Goal: Complete application form: Complete application form

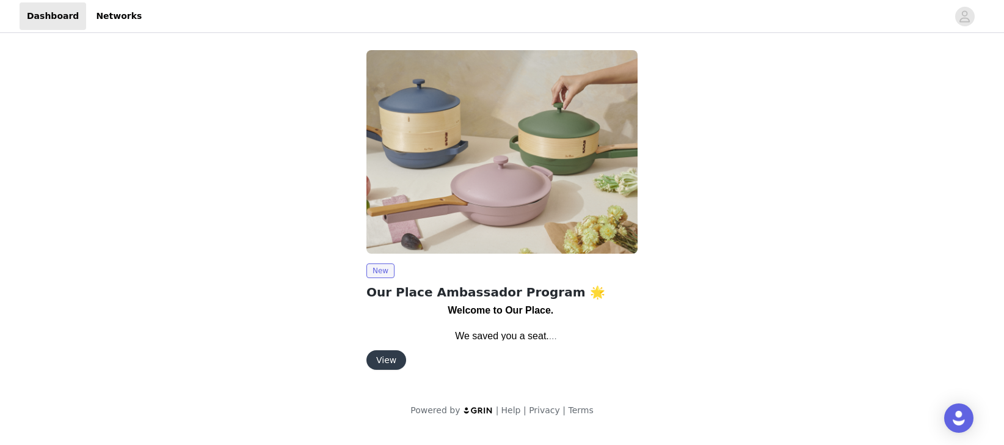
click at [384, 363] on button "View" at bounding box center [387, 360] width 40 height 20
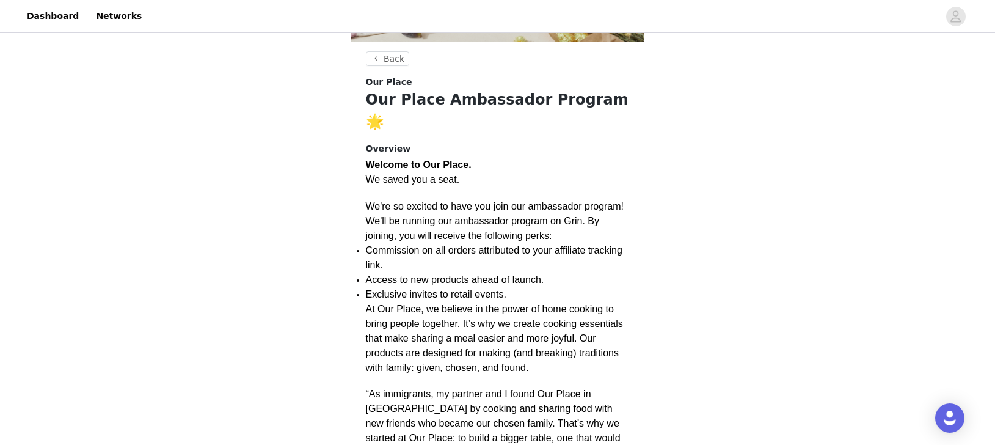
scroll to position [190, 0]
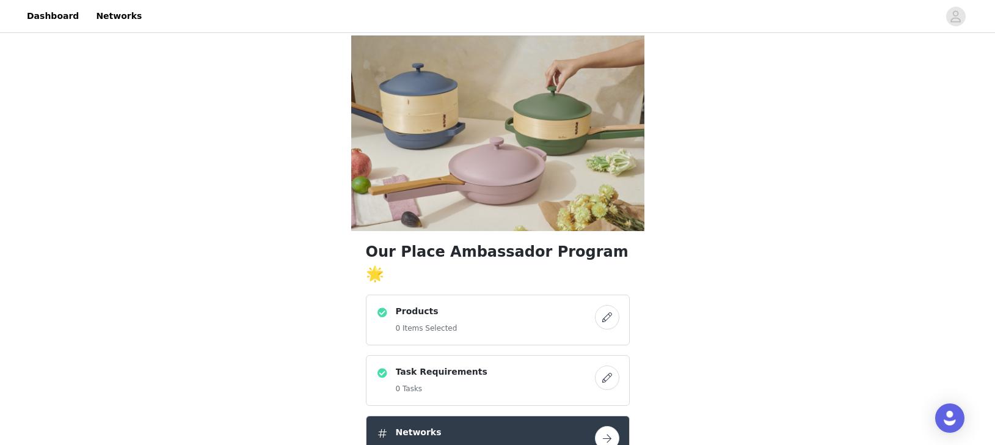
click at [599, 305] on button "button" at bounding box center [607, 317] width 24 height 24
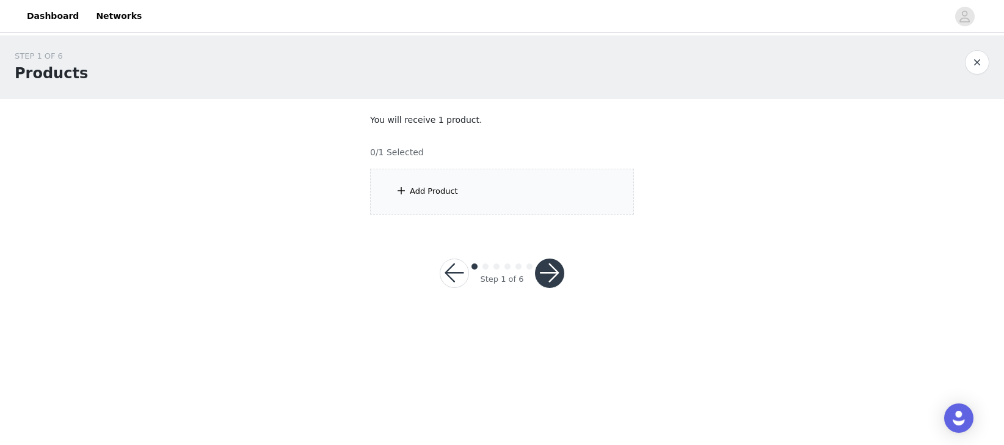
click at [448, 192] on div "Add Product" at bounding box center [434, 191] width 48 height 12
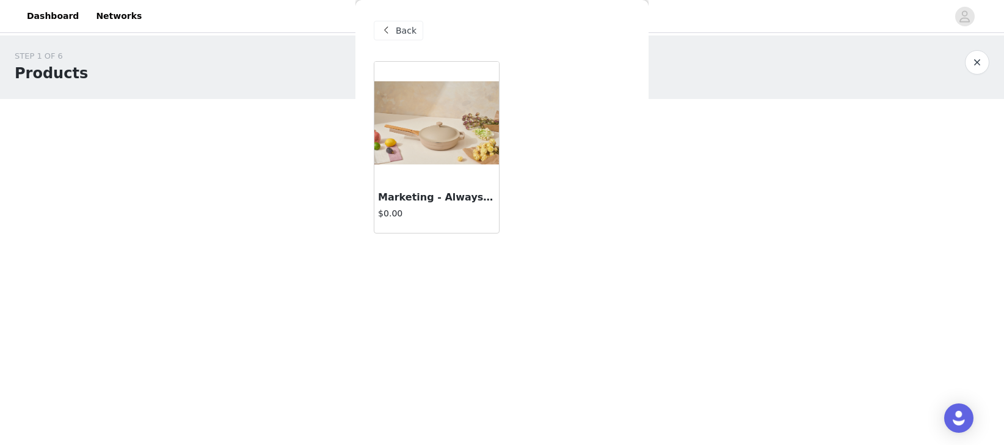
click at [447, 126] on img at bounding box center [436, 122] width 125 height 83
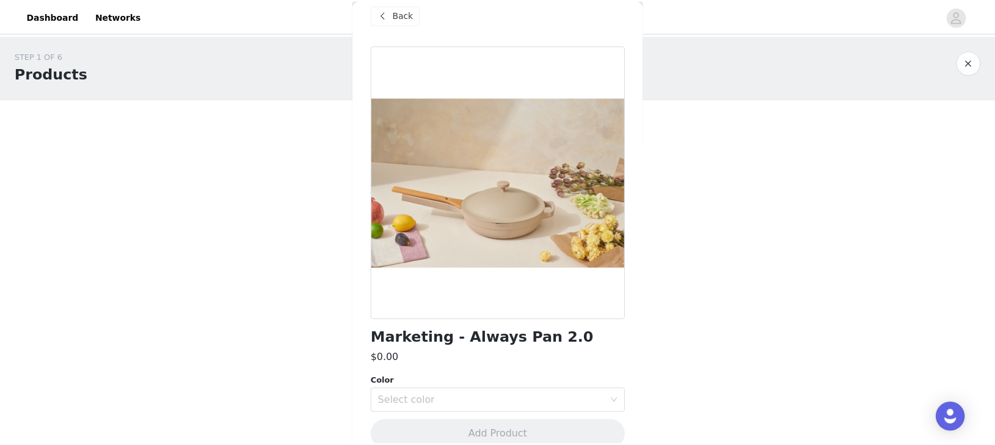
scroll to position [36, 0]
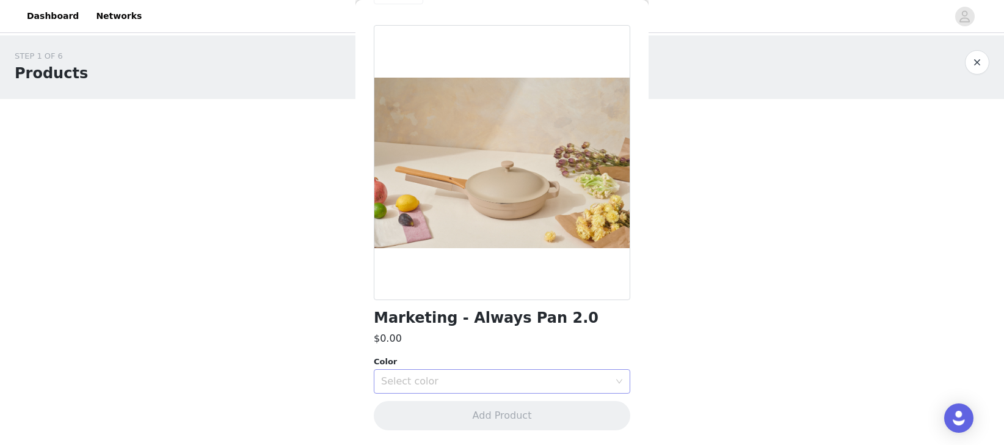
click at [602, 375] on div "Select color" at bounding box center [498, 381] width 234 height 23
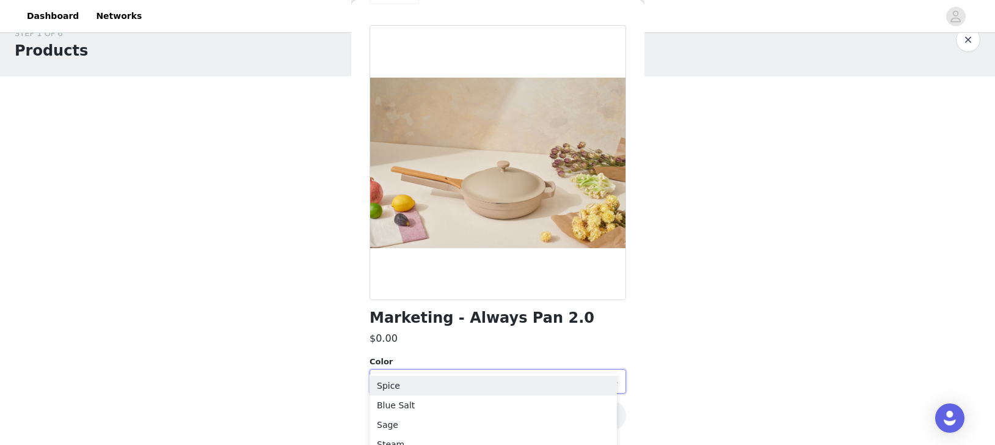
scroll to position [54, 0]
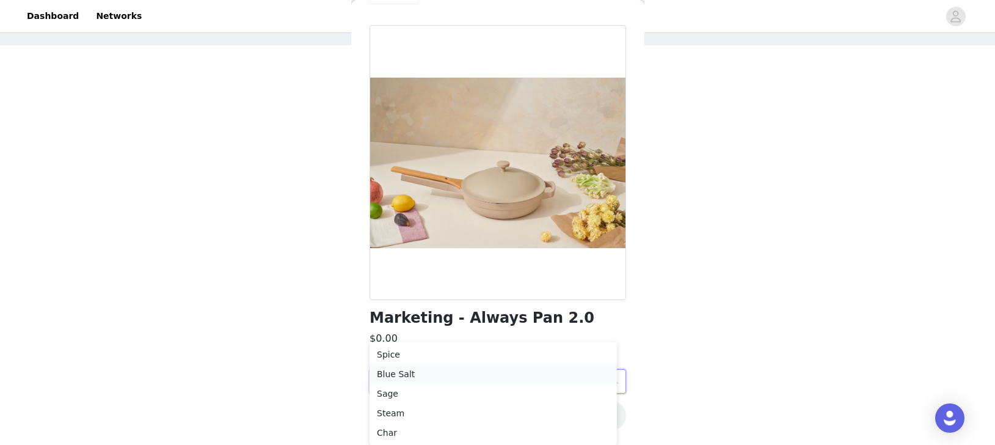
click at [402, 373] on li "Blue Salt" at bounding box center [493, 374] width 247 height 20
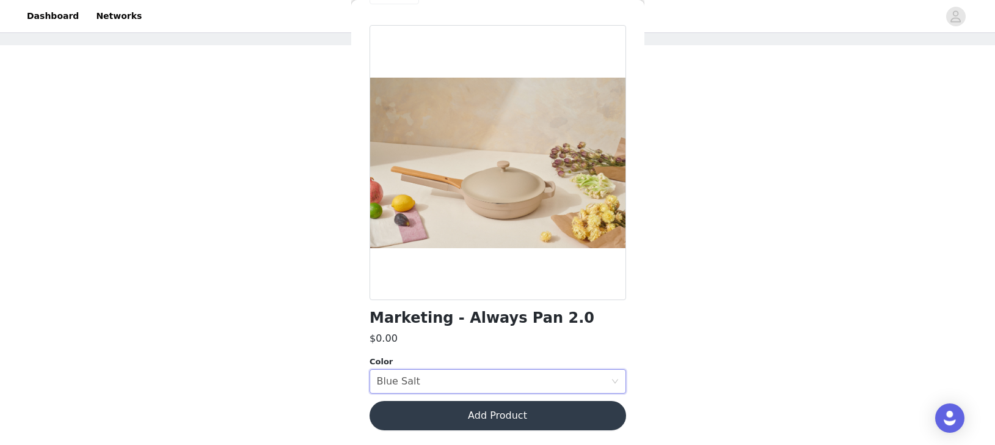
scroll to position [0, 0]
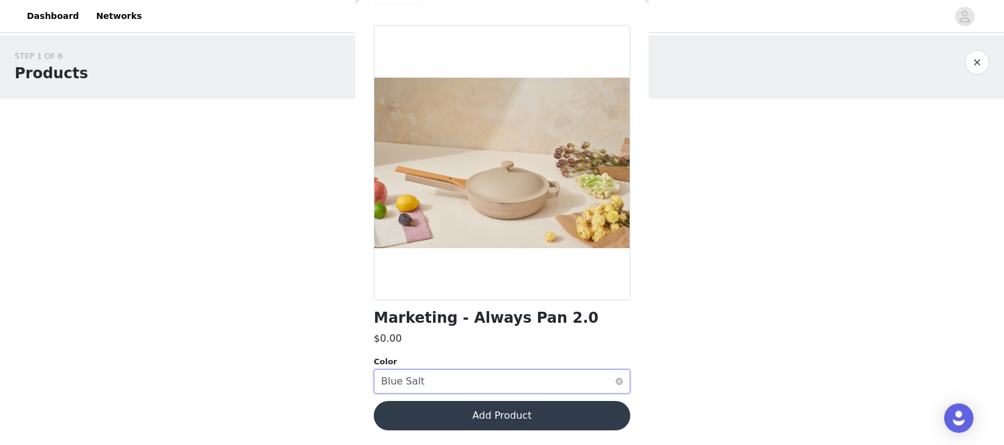
click at [557, 384] on div "Select color Blue Salt" at bounding box center [498, 381] width 234 height 23
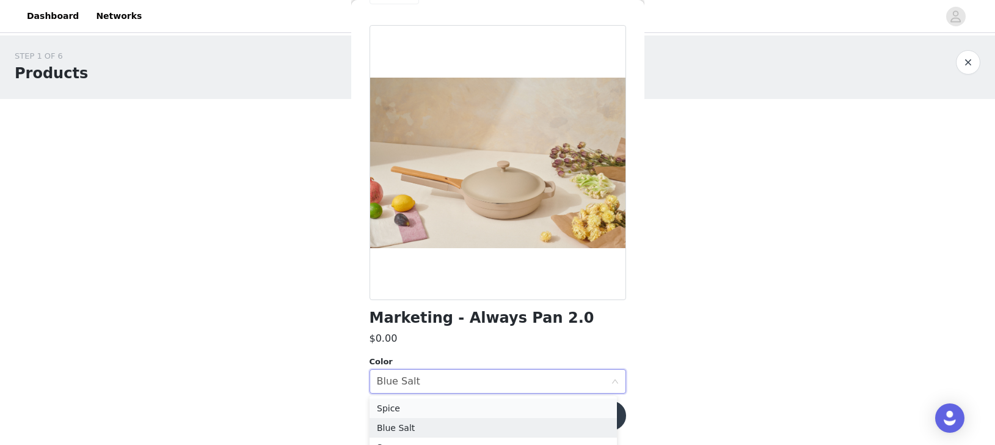
click at [395, 407] on li "Spice" at bounding box center [493, 408] width 247 height 20
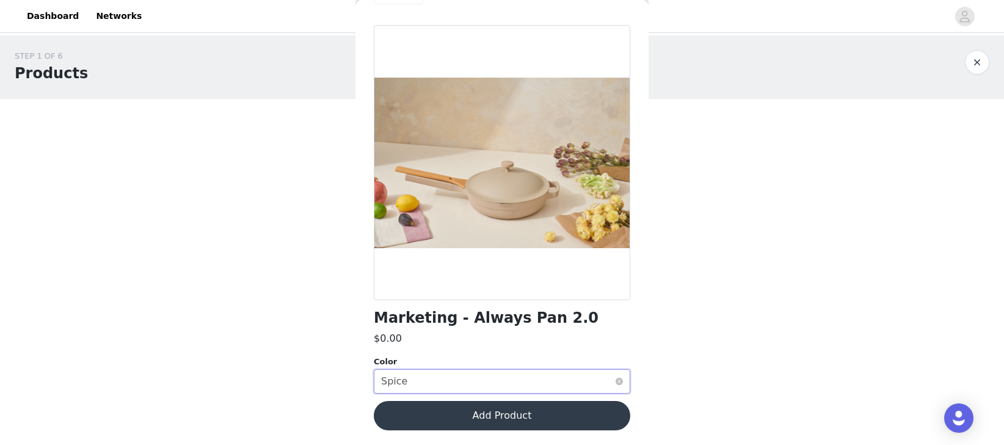
drag, startPoint x: 614, startPoint y: 376, endPoint x: 611, endPoint y: 381, distance: 6.3
click at [614, 376] on div "Select color Spice" at bounding box center [502, 381] width 257 height 24
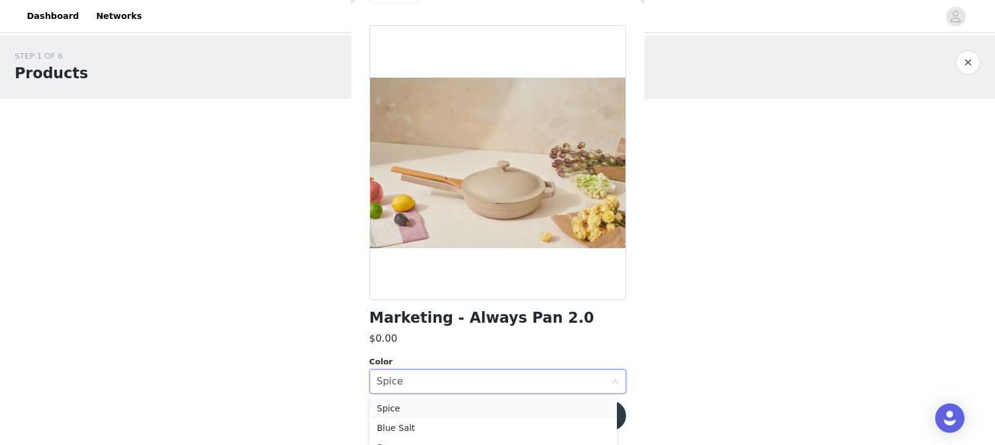
click at [409, 412] on li "Spice" at bounding box center [493, 408] width 247 height 20
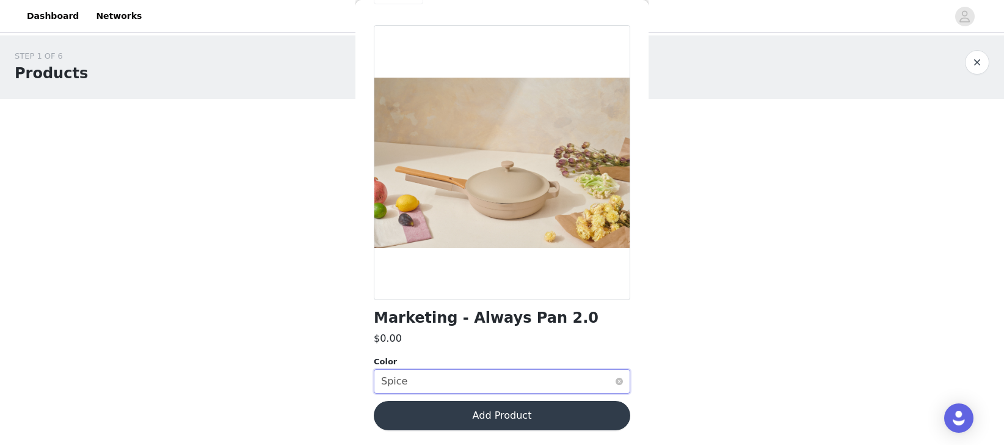
click at [515, 377] on div "Select color Spice" at bounding box center [498, 381] width 234 height 23
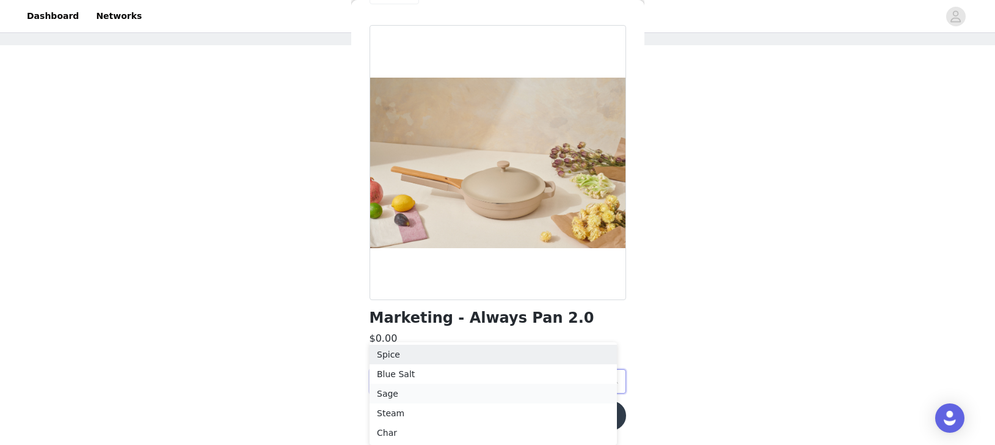
click at [426, 396] on li "Sage" at bounding box center [493, 394] width 247 height 20
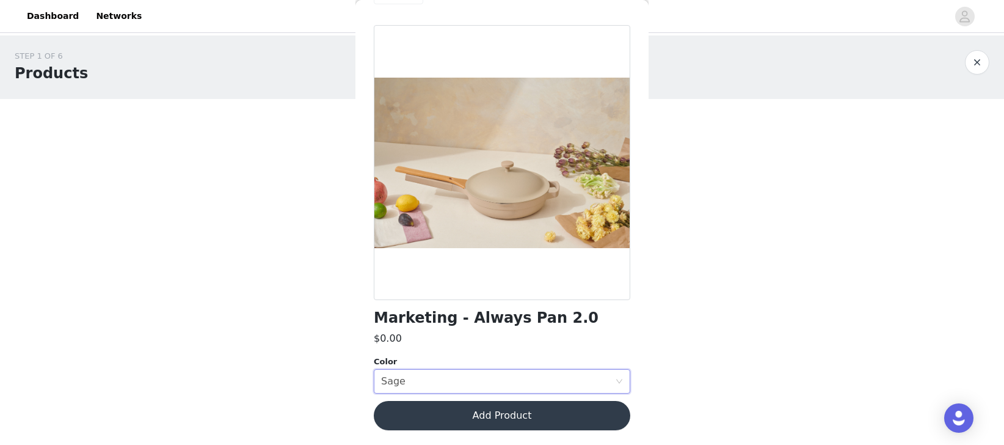
click at [502, 420] on button "Add Product" at bounding box center [502, 415] width 257 height 29
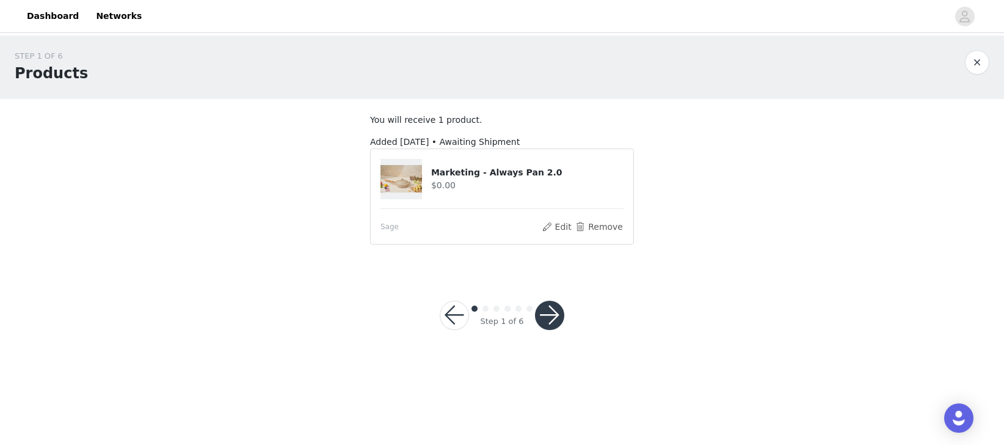
click at [555, 319] on button "button" at bounding box center [549, 315] width 29 height 29
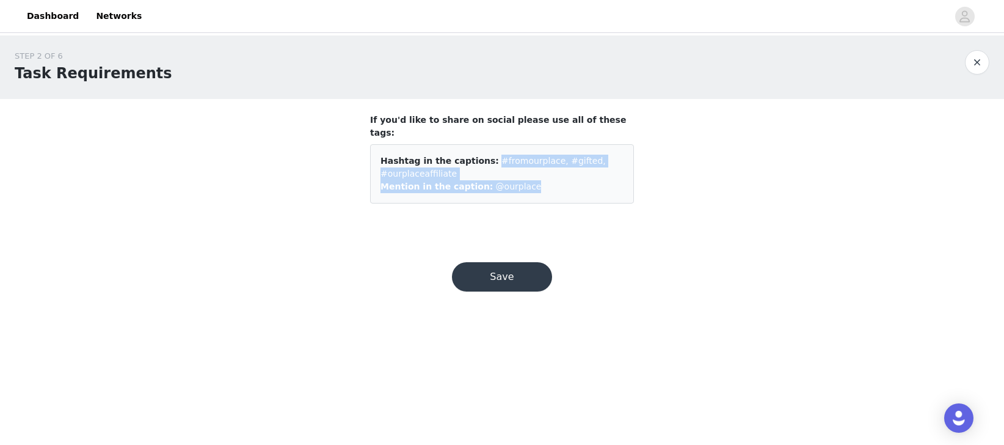
drag, startPoint x: 483, startPoint y: 148, endPoint x: 520, endPoint y: 177, distance: 47.0
click at [520, 177] on div "Hashtag in the captions: #fromourplace, #gifted, #ourplaceaffiliate Mention in …" at bounding box center [502, 173] width 264 height 59
copy div "#fromourplace, #gifted, #ourplaceaffiliate Mention in the caption: @ourplace"
click at [531, 268] on button "Save" at bounding box center [502, 276] width 100 height 29
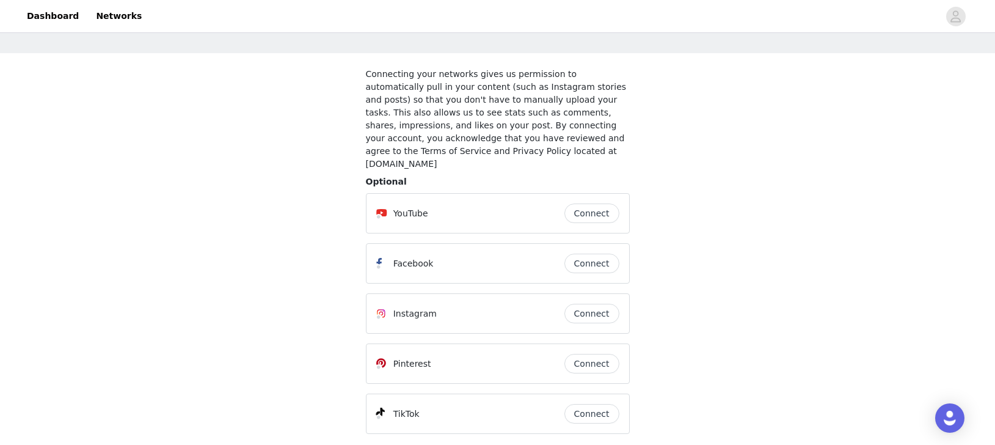
scroll to position [60, 0]
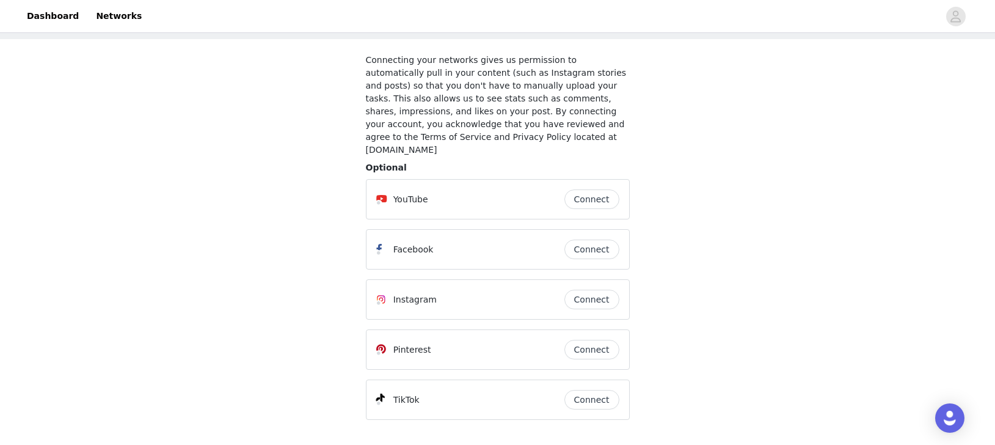
click at [583, 290] on button "Connect" at bounding box center [591, 300] width 55 height 20
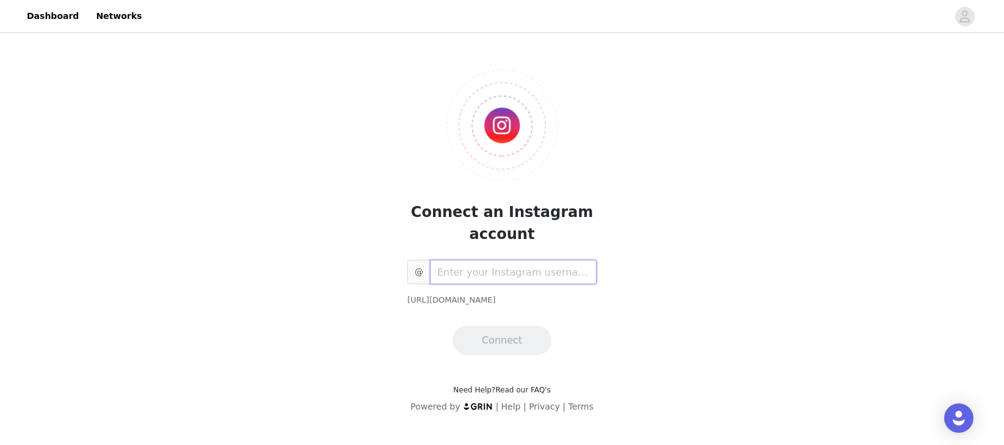
click at [531, 276] on input "text" at bounding box center [513, 272] width 167 height 24
type input "byaixacortez"
click at [511, 335] on button "Connect" at bounding box center [502, 340] width 99 height 29
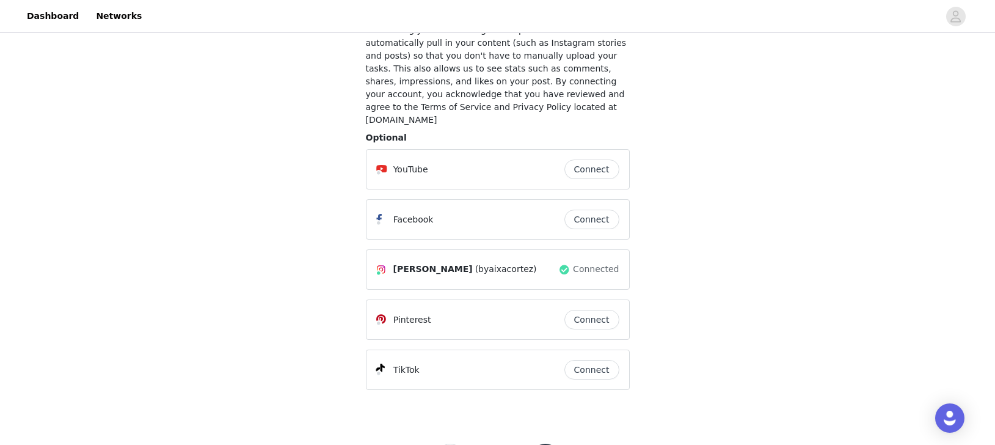
scroll to position [92, 0]
click at [598, 357] on button "Connect" at bounding box center [591, 367] width 55 height 20
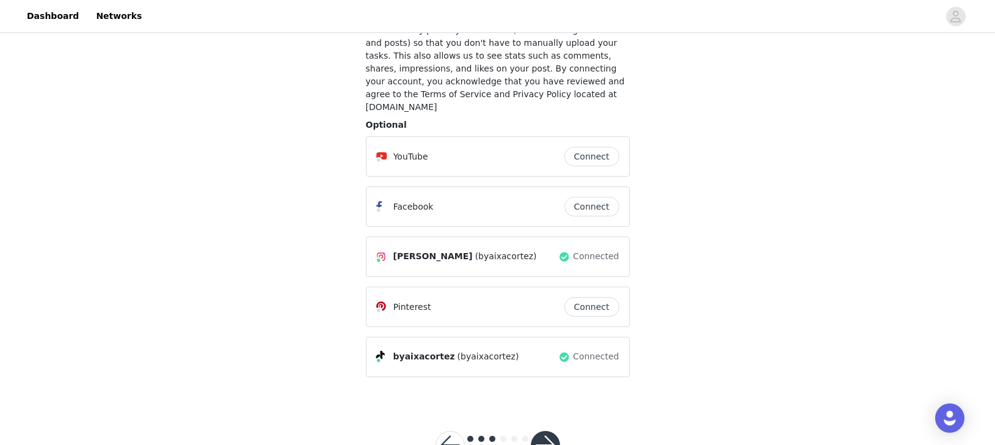
scroll to position [134, 0]
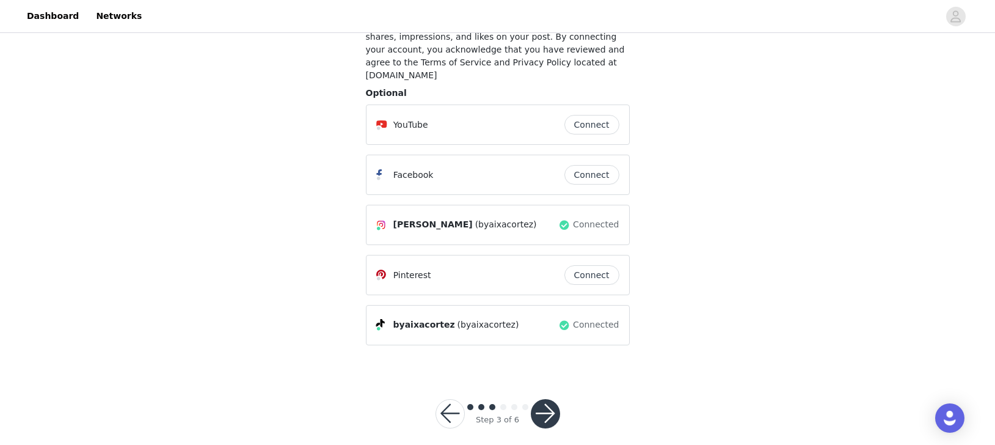
click at [533, 403] on button "button" at bounding box center [545, 413] width 29 height 29
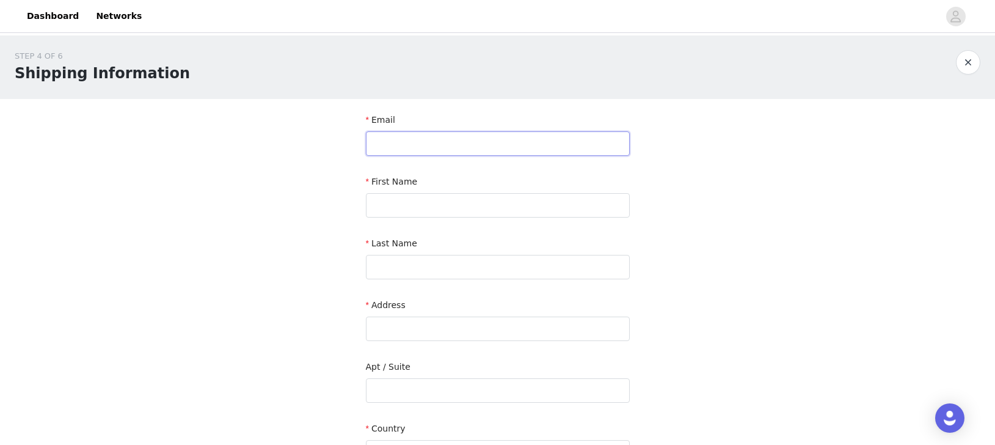
click at [531, 150] on input "text" at bounding box center [498, 143] width 264 height 24
type input "hello@espacio-verde.com"
type input "Aixa"
type input "Cortez"
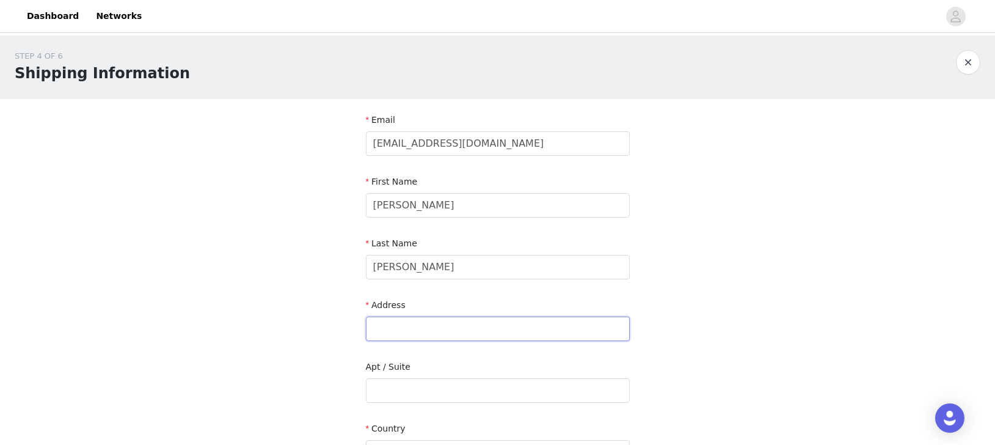
type input "[STREET_ADDRESS]"
type input "Doral"
type input "33178"
type input "3052977379"
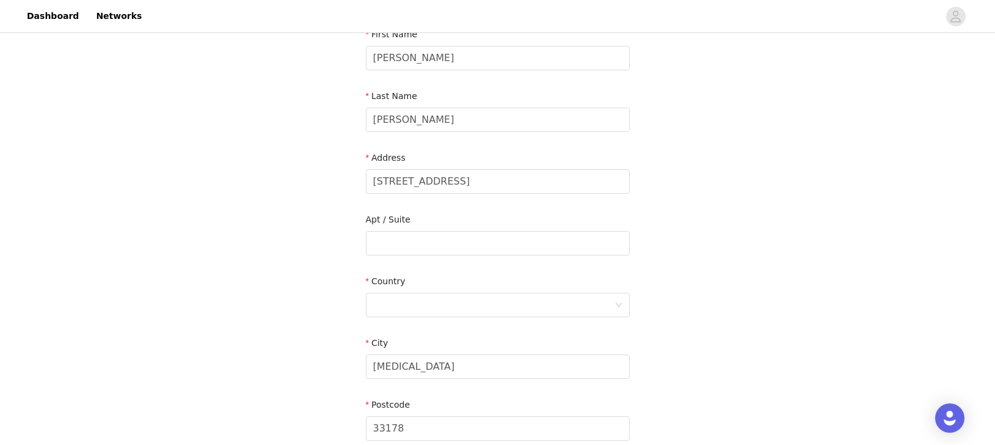
scroll to position [303, 0]
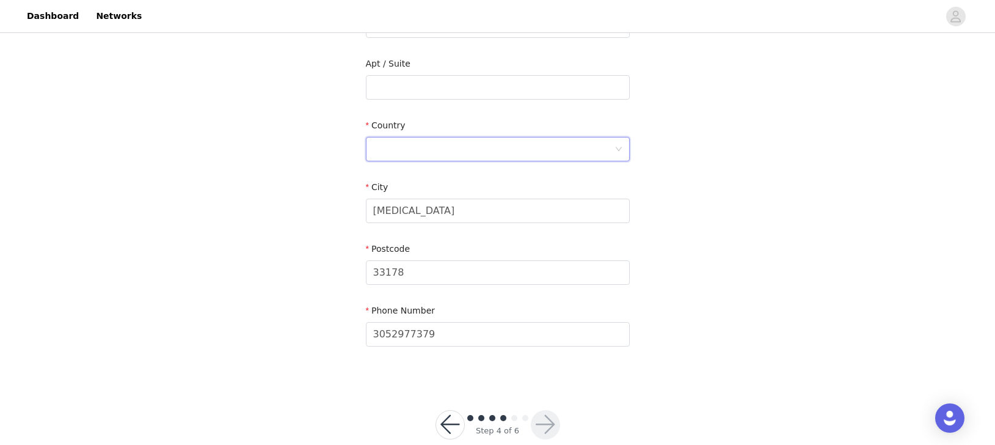
click at [622, 149] on div at bounding box center [498, 149] width 264 height 24
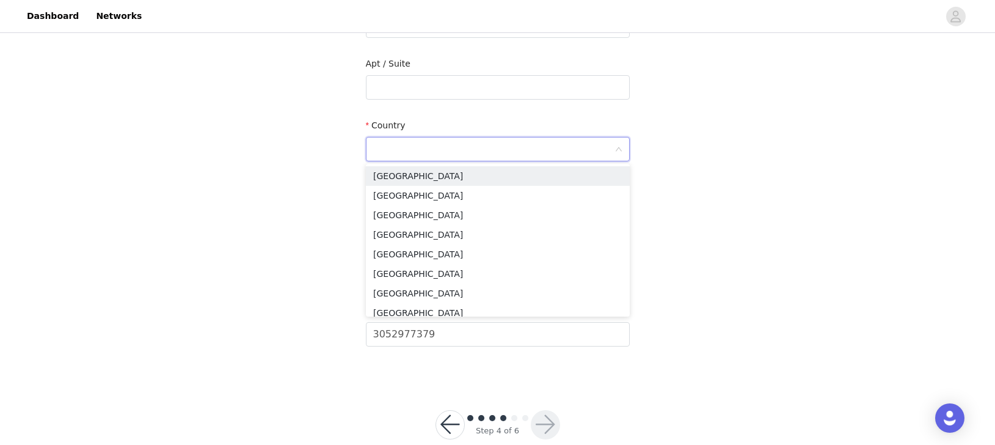
click at [559, 179] on li "[GEOGRAPHIC_DATA]" at bounding box center [498, 176] width 264 height 20
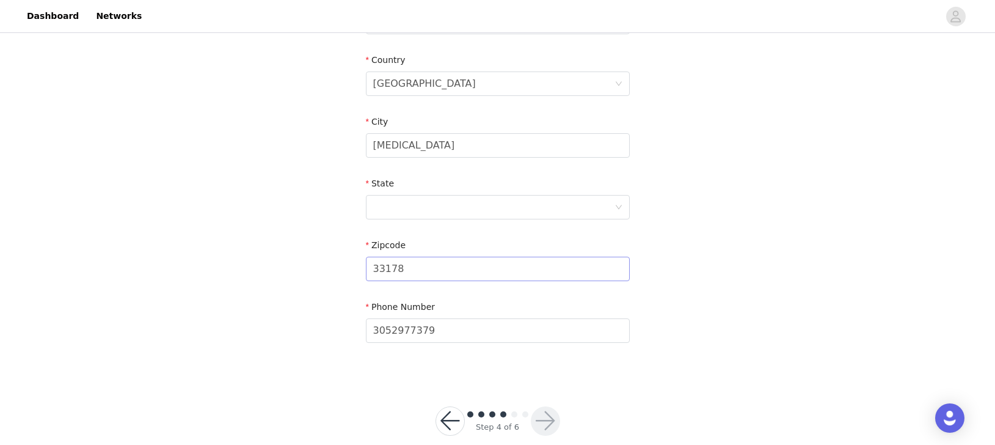
scroll to position [383, 0]
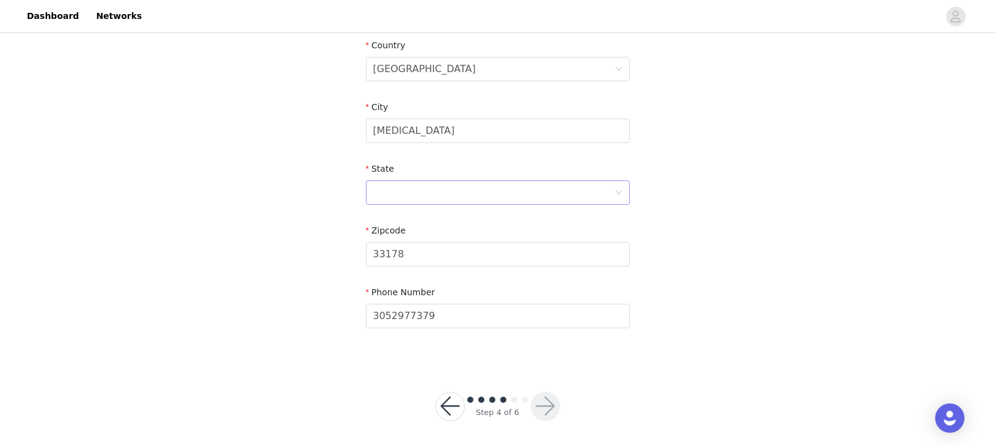
click at [500, 193] on div at bounding box center [493, 192] width 241 height 23
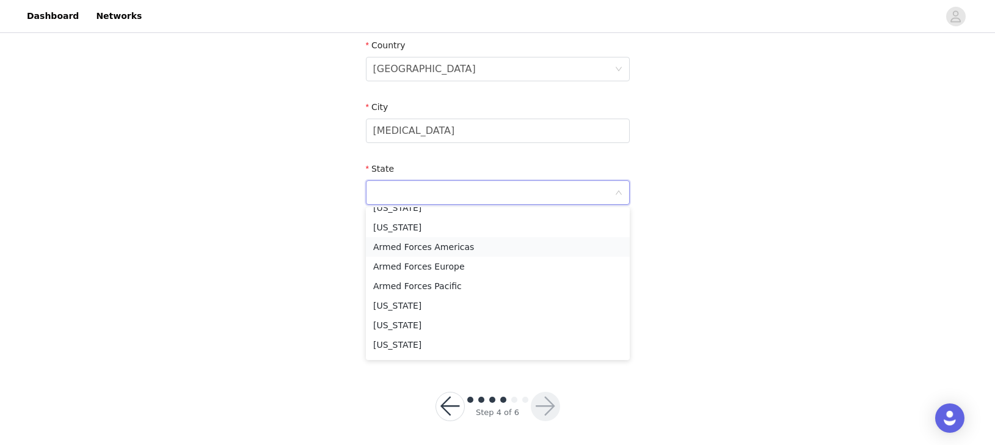
scroll to position [219, 0]
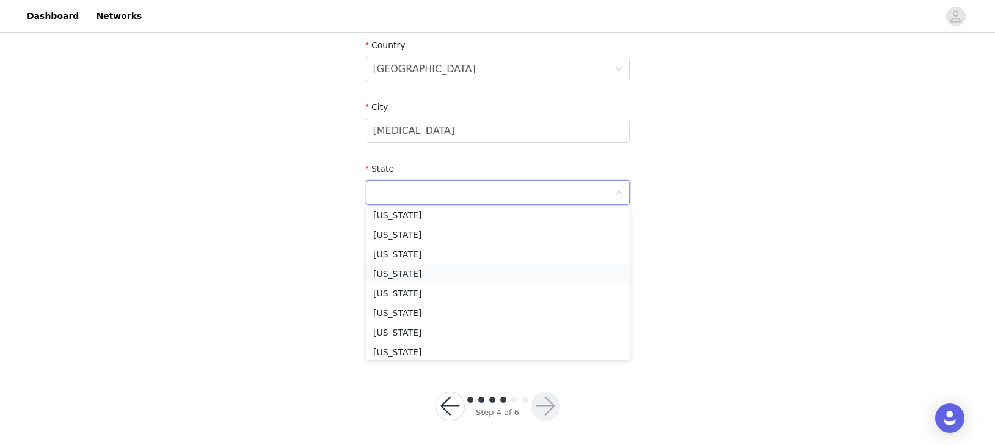
click at [415, 278] on li "Florida" at bounding box center [498, 274] width 264 height 20
click at [542, 399] on button "button" at bounding box center [545, 406] width 29 height 29
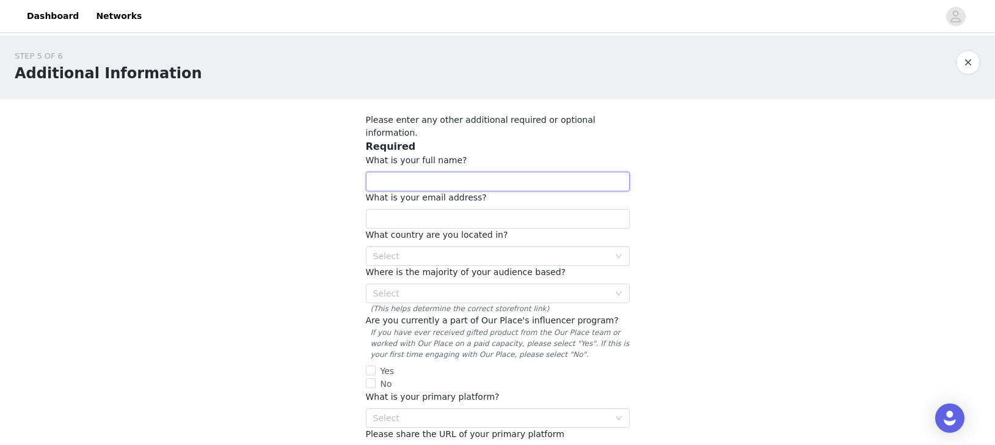
click at [549, 172] on input "text" at bounding box center [498, 182] width 264 height 20
type input "[PERSON_NAME]"
type input "hello@espacio-verde.com"
click at [519, 250] on div "Select" at bounding box center [491, 256] width 236 height 12
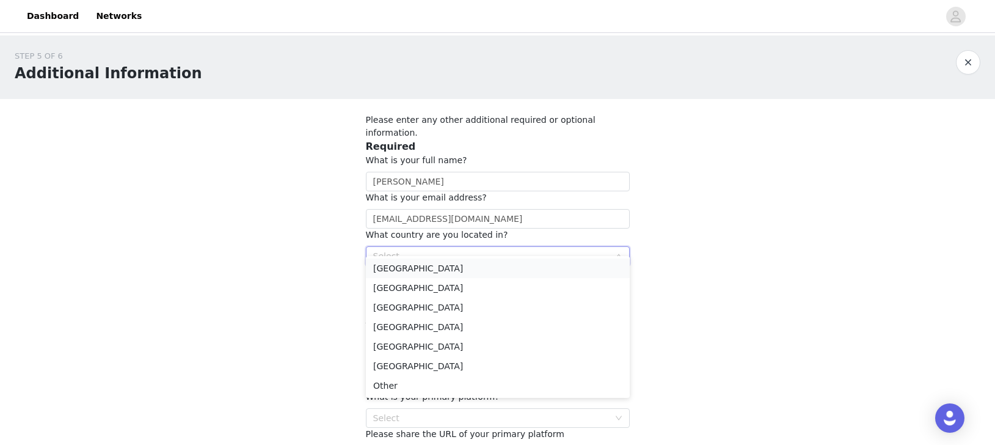
click at [502, 262] on li "[GEOGRAPHIC_DATA]" at bounding box center [498, 268] width 264 height 20
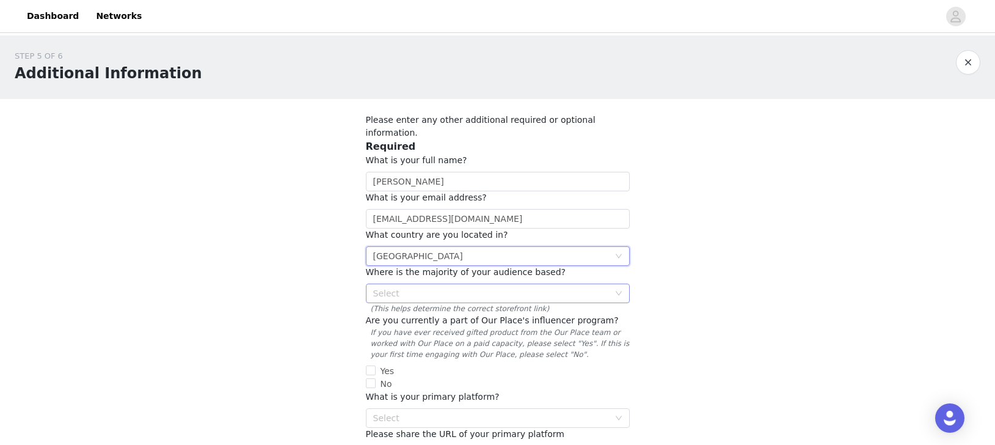
click at [491, 287] on div "Select" at bounding box center [491, 293] width 236 height 12
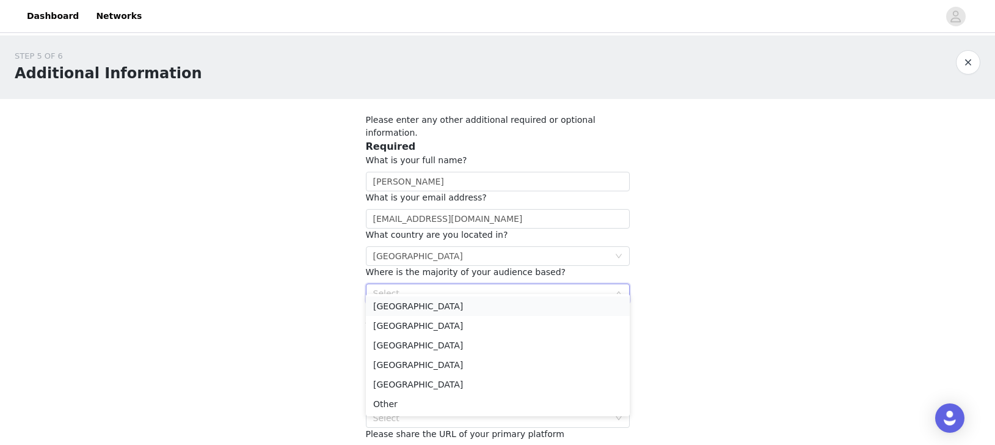
click at [459, 308] on li "[GEOGRAPHIC_DATA]" at bounding box center [498, 306] width 264 height 20
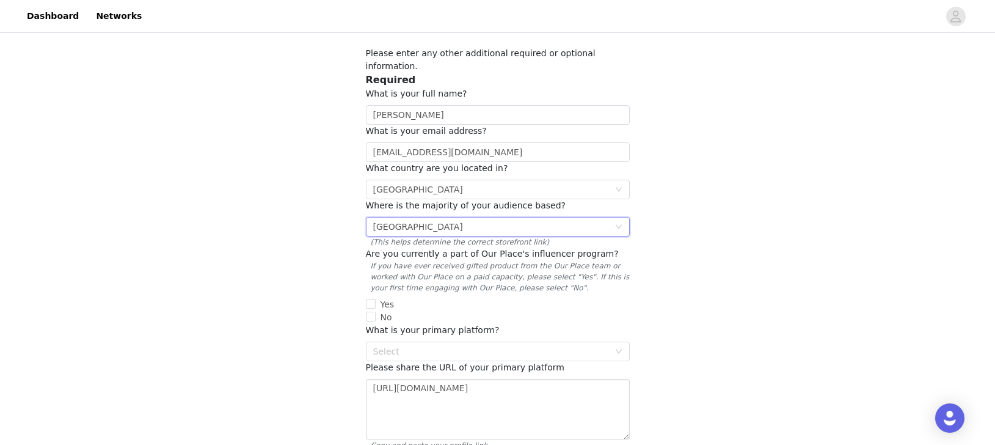
scroll to position [67, 0]
click at [370, 311] on input "No" at bounding box center [371, 316] width 10 height 10
checkbox input "true"
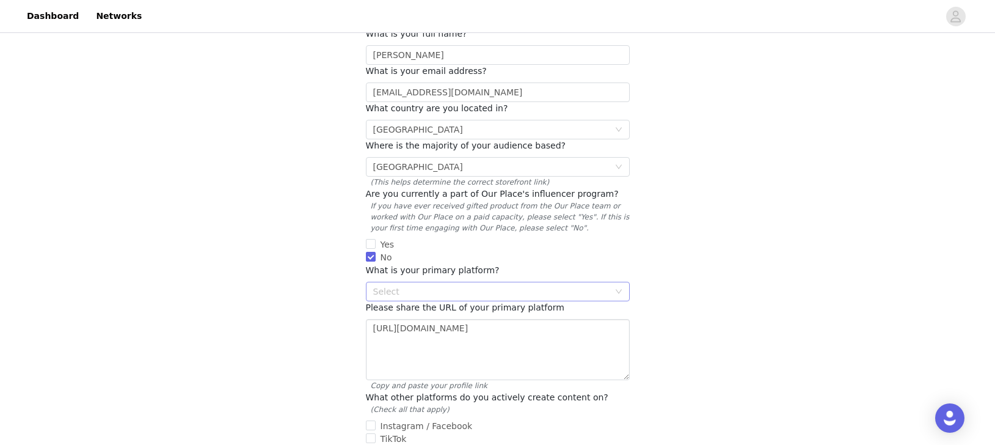
scroll to position [135, 0]
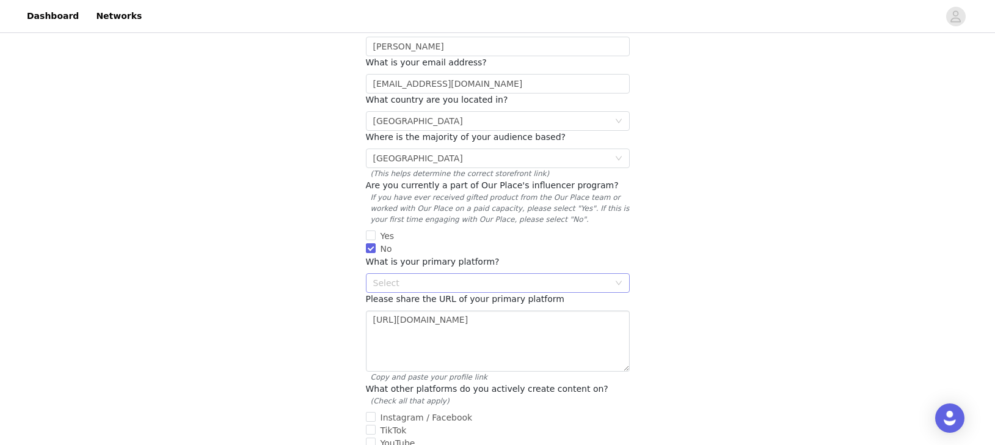
click at [492, 277] on div "Select" at bounding box center [491, 283] width 236 height 12
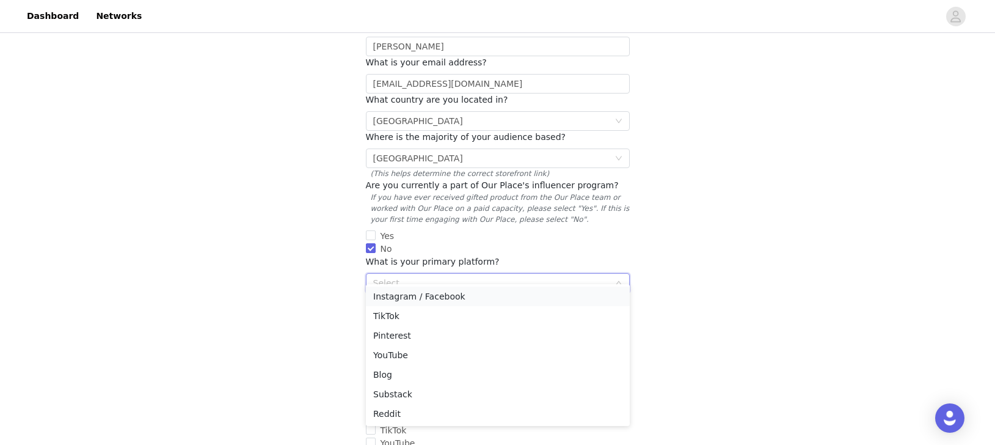
click at [438, 296] on li "Instagram / Facebook" at bounding box center [498, 296] width 264 height 20
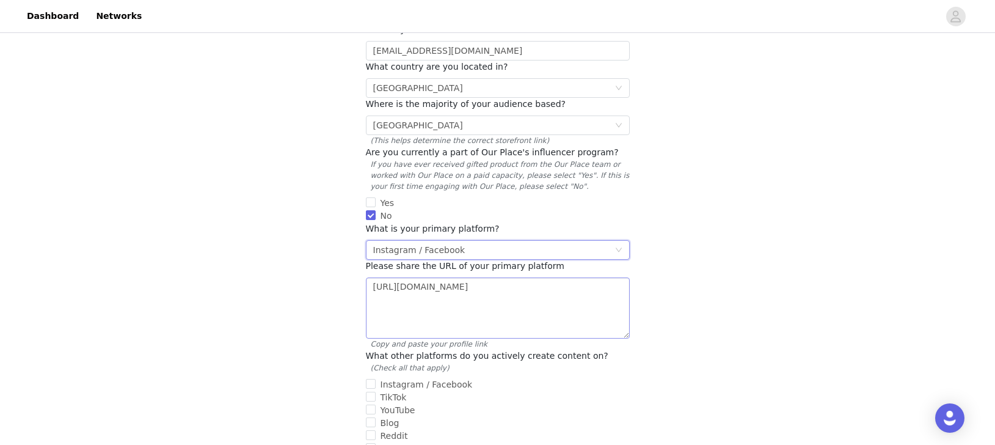
scroll to position [179, 0]
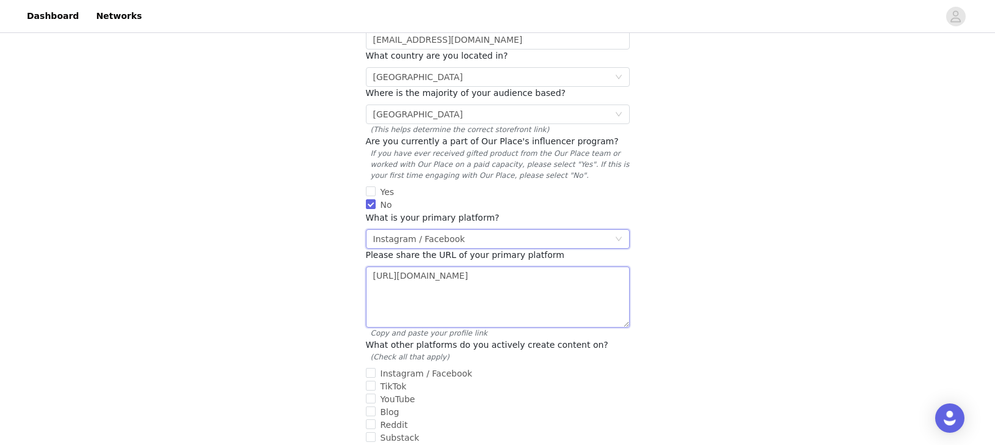
click at [432, 273] on textarea "https://www.instagram.com/byaixacortez?igsh=MTkzcTMzNzEzZTNkdA%3D%3D&utm_source…" at bounding box center [498, 296] width 264 height 61
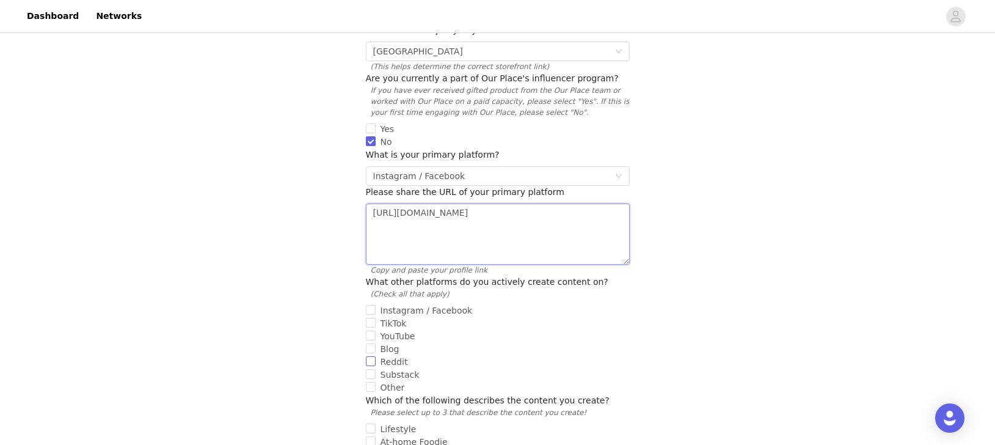
scroll to position [244, 0]
click at [374, 315] on input "TikTok" at bounding box center [371, 320] width 10 height 10
checkbox input "true"
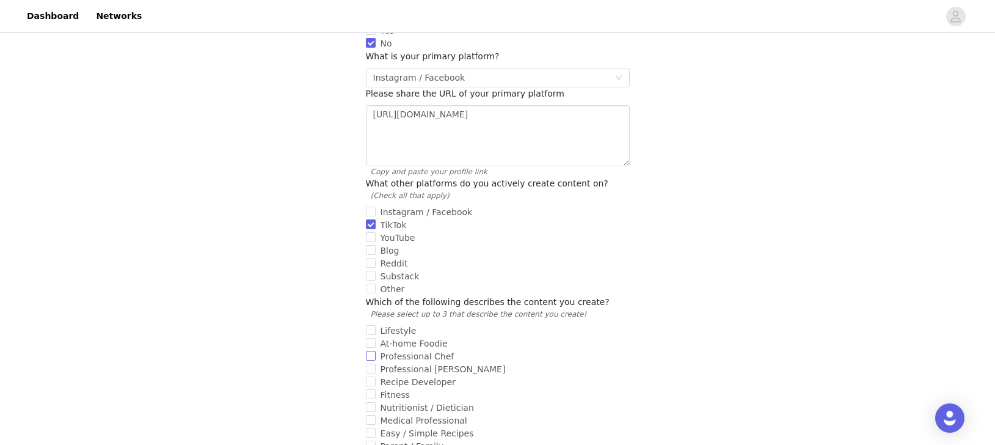
scroll to position [341, 0]
click at [374, 324] on input "Lifestyle" at bounding box center [371, 329] width 10 height 10
checkbox input "true"
click at [374, 337] on input "At-home Foodie" at bounding box center [371, 342] width 10 height 10
checkbox input "true"
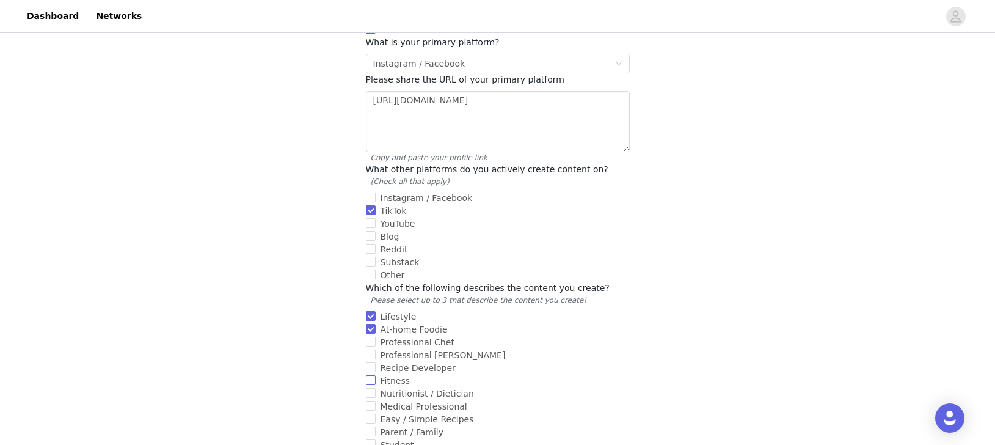
scroll to position [357, 0]
click at [373, 359] on input "Recipe Developer" at bounding box center [371, 364] width 10 height 10
checkbox input "true"
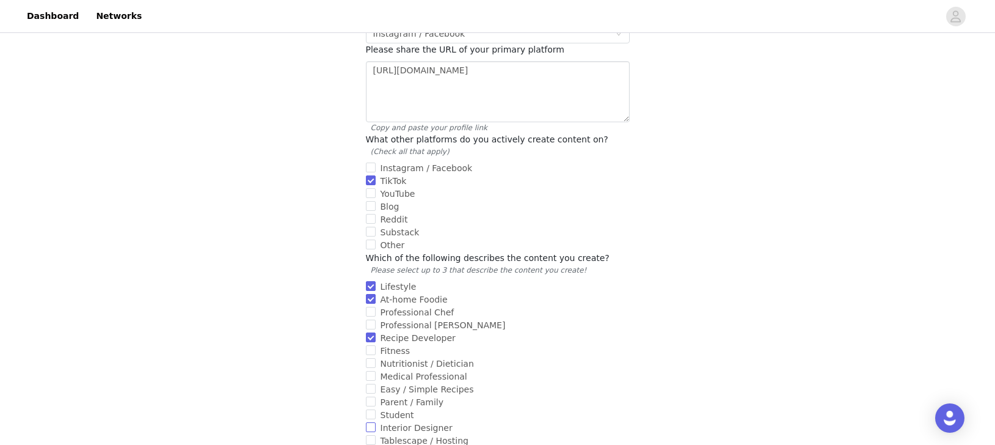
scroll to position [403, 0]
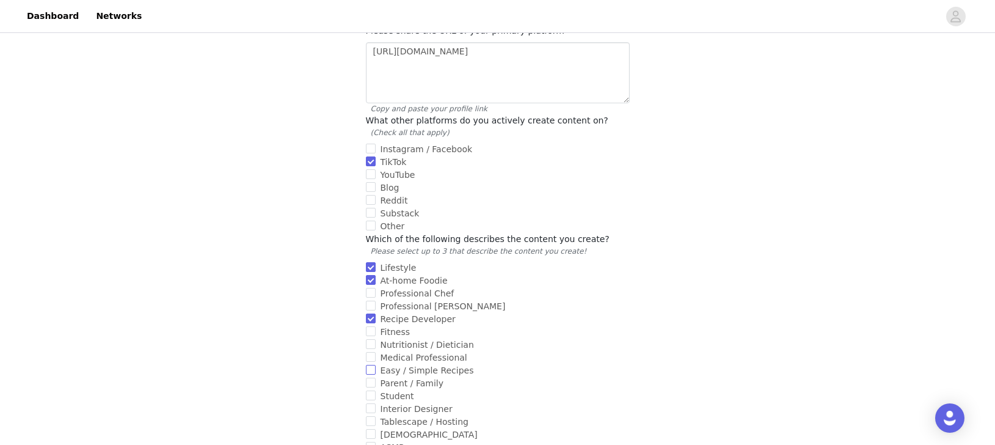
click at [374, 365] on input "Easy / Simple Recipes" at bounding box center [371, 370] width 10 height 10
checkbox input "true"
click at [374, 378] on input "Parent / Family" at bounding box center [371, 383] width 10 height 10
checkbox input "true"
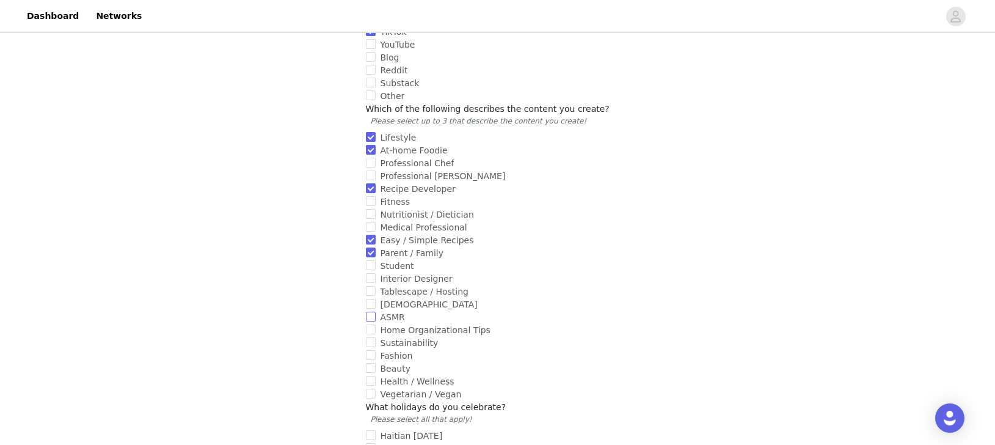
scroll to position [536, 0]
click at [372, 373] on input "Health / Wellness" at bounding box center [371, 378] width 10 height 10
checkbox input "true"
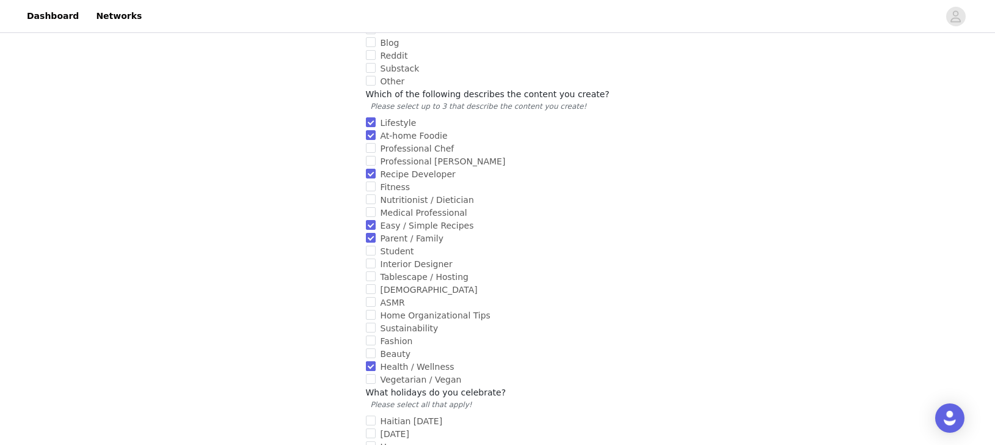
scroll to position [615, 0]
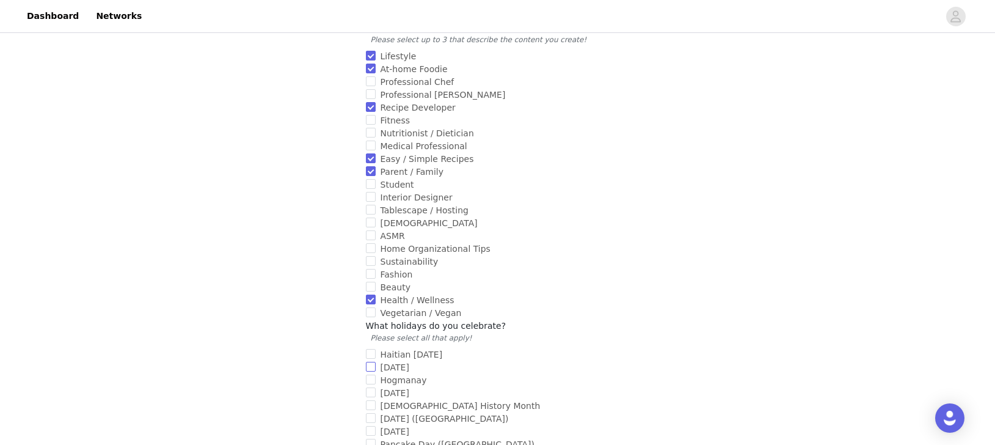
click at [373, 362] on input "New Year's Day" at bounding box center [371, 367] width 10 height 10
checkbox input "true"
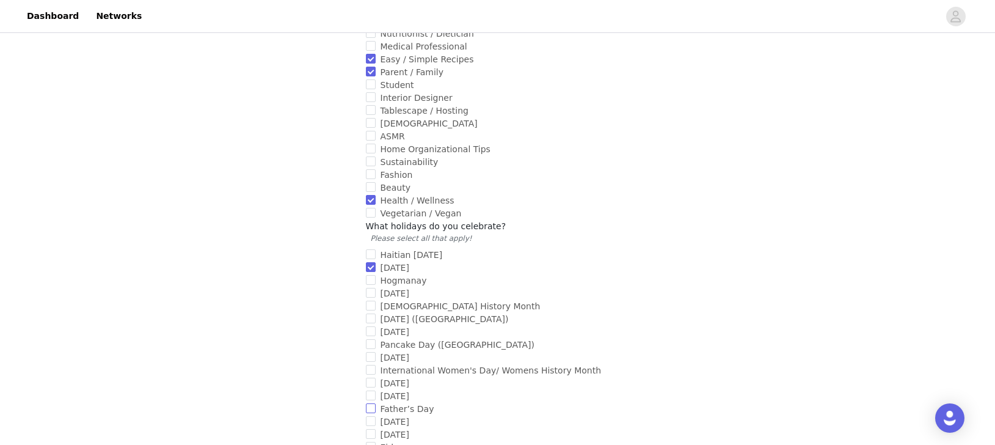
scroll to position [715, 0]
click at [372, 390] on input "Mother's Day" at bounding box center [371, 395] width 10 height 10
checkbox input "true"
click at [374, 403] on input "Father’s Day" at bounding box center [371, 408] width 10 height 10
checkbox input "true"
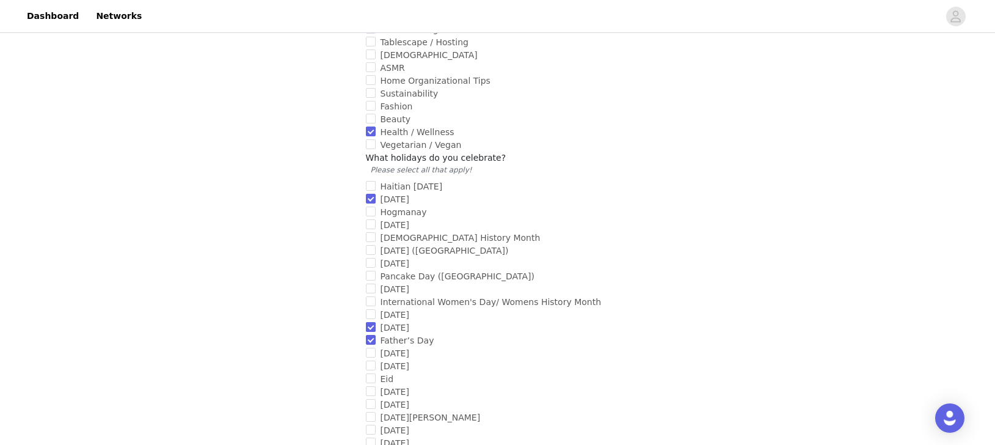
scroll to position [789, 0]
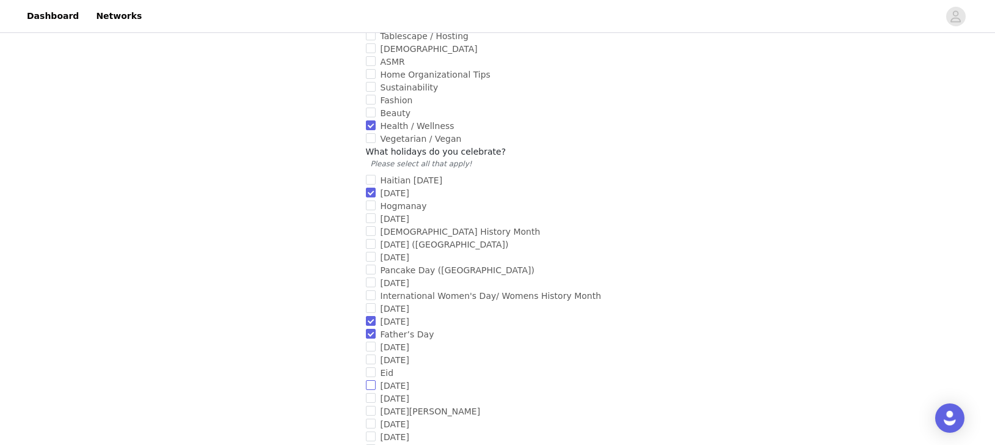
click at [373, 380] on input "Easter" at bounding box center [371, 385] width 10 height 10
checkbox input "true"
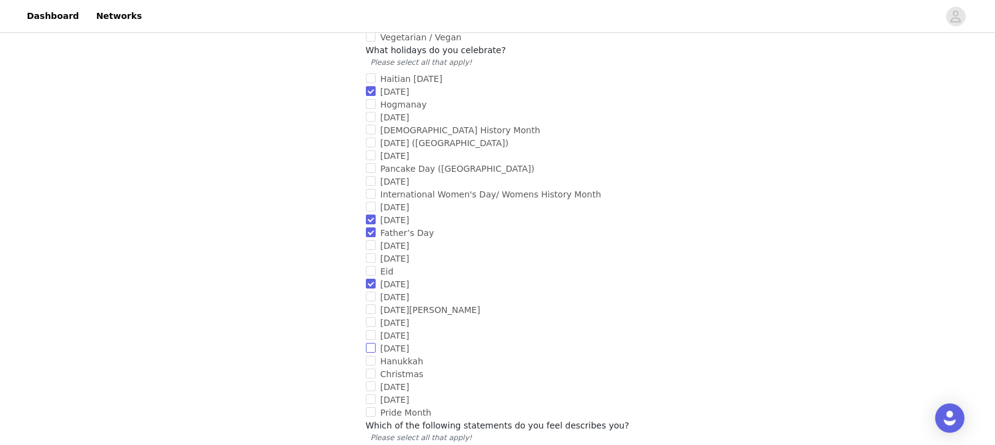
scroll to position [891, 0]
click at [370, 316] on input "Nochebuena" at bounding box center [371, 321] width 10 height 10
checkbox input "true"
click at [370, 303] on input "Cinco de Mayo" at bounding box center [371, 308] width 10 height 10
checkbox input "true"
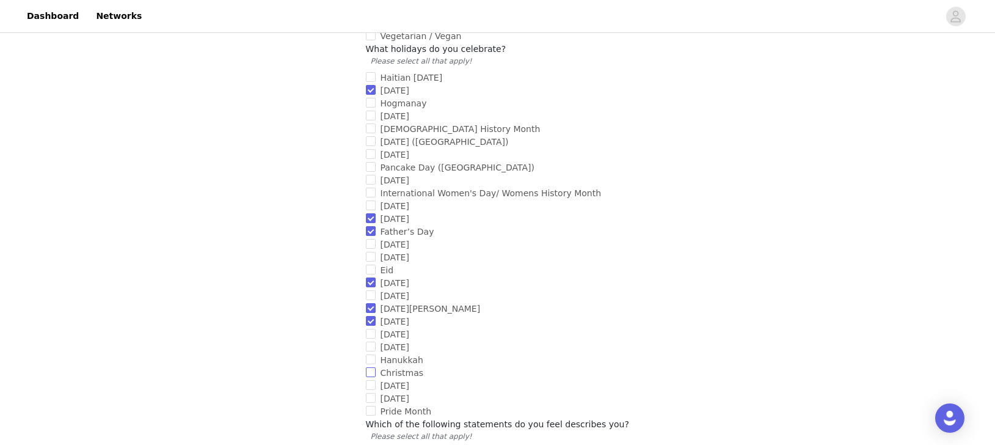
click at [372, 367] on input "Christmas" at bounding box center [371, 372] width 10 height 10
checkbox input "true"
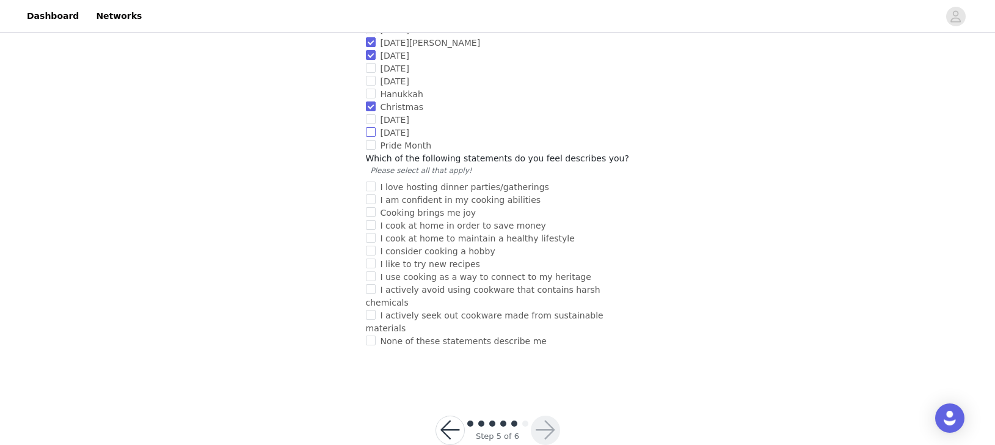
scroll to position [1177, 0]
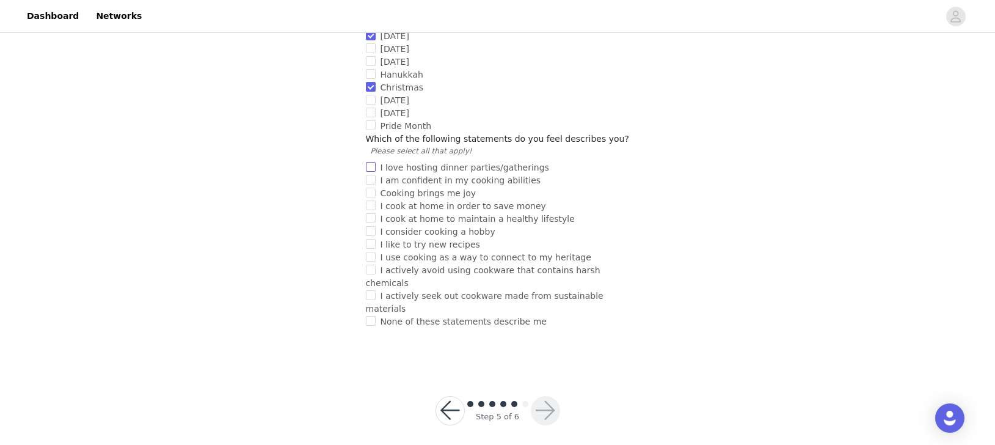
click at [371, 162] on input "I love hosting dinner parties/gatherings" at bounding box center [371, 167] width 10 height 10
checkbox input "true"
click at [369, 175] on input "I am confident in my cooking abilities" at bounding box center [371, 180] width 10 height 10
checkbox input "true"
click at [369, 188] on input "Cooking brings me joy" at bounding box center [371, 193] width 10 height 10
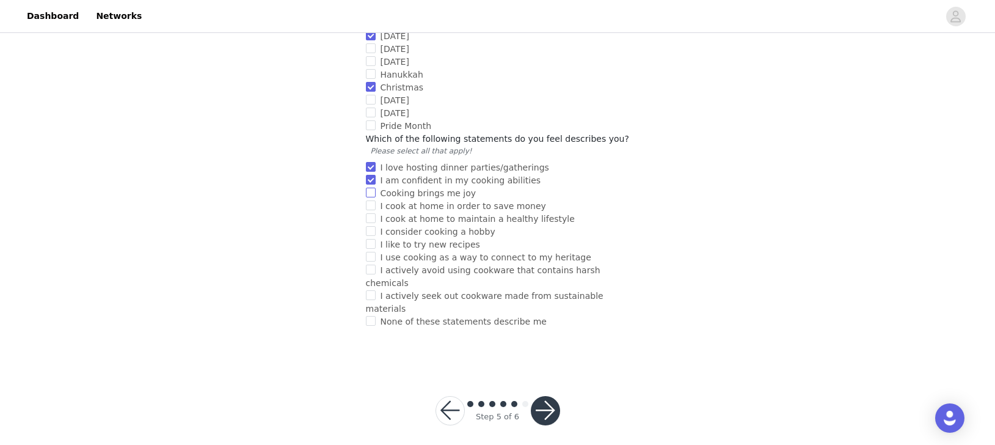
checkbox input "true"
click at [368, 200] on input "I cook at home in order to save money" at bounding box center [371, 205] width 10 height 10
checkbox input "true"
click at [369, 213] on input "I cook at home to maintain a healthy lifestyle" at bounding box center [371, 218] width 10 height 10
checkbox input "true"
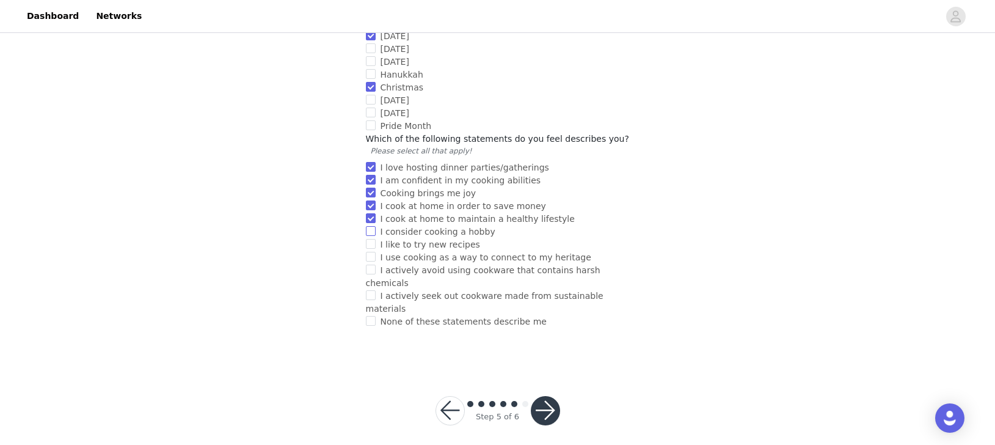
click at [367, 226] on input "I consider cooking a hobby" at bounding box center [371, 231] width 10 height 10
checkbox input "true"
click at [368, 239] on input "I like to try new recipes" at bounding box center [371, 244] width 10 height 10
checkbox input "true"
click at [370, 252] on input "I use cooking as a way to connect to my heritage" at bounding box center [371, 257] width 10 height 10
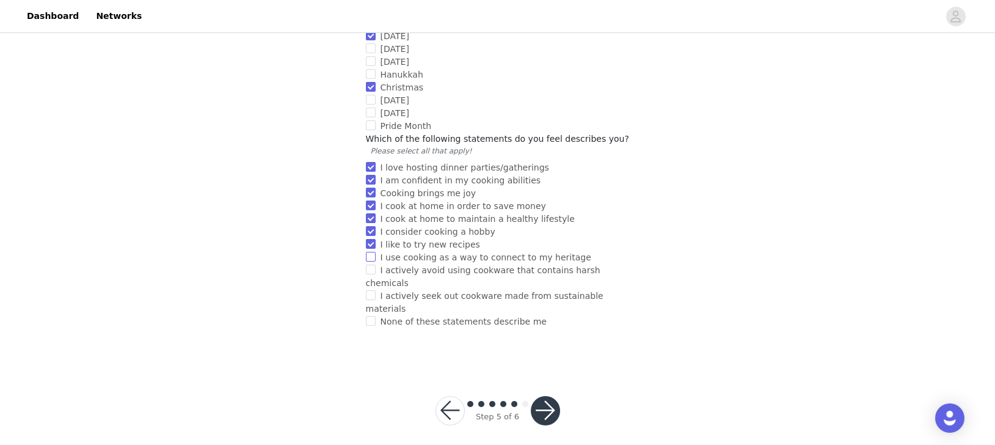
checkbox input "true"
click at [369, 265] on input "I actively avoid using cookware that contains harsh chemicals" at bounding box center [371, 270] width 10 height 10
checkbox input "true"
click at [370, 290] on input "I actively seek out cookware made from sustainable materials" at bounding box center [371, 295] width 10 height 10
checkbox input "true"
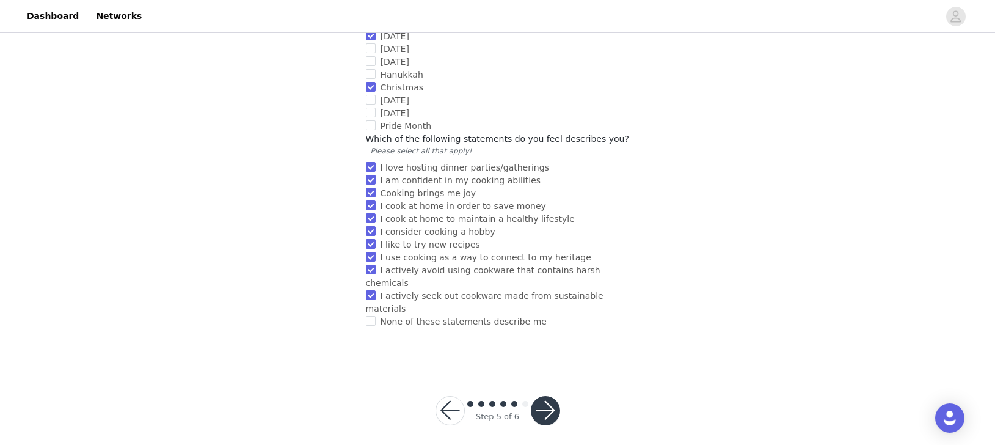
click at [553, 400] on button "button" at bounding box center [545, 410] width 29 height 29
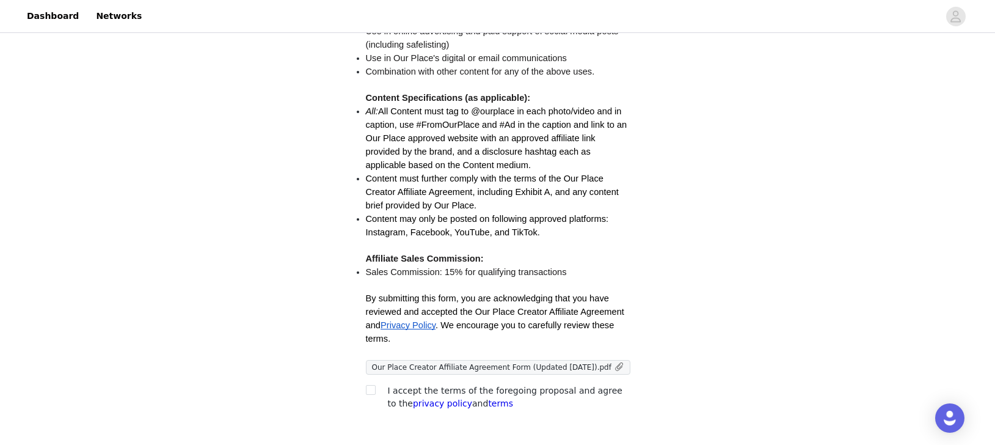
scroll to position [263, 0]
click at [369, 391] on input "checkbox" at bounding box center [370, 390] width 9 height 9
checkbox input "true"
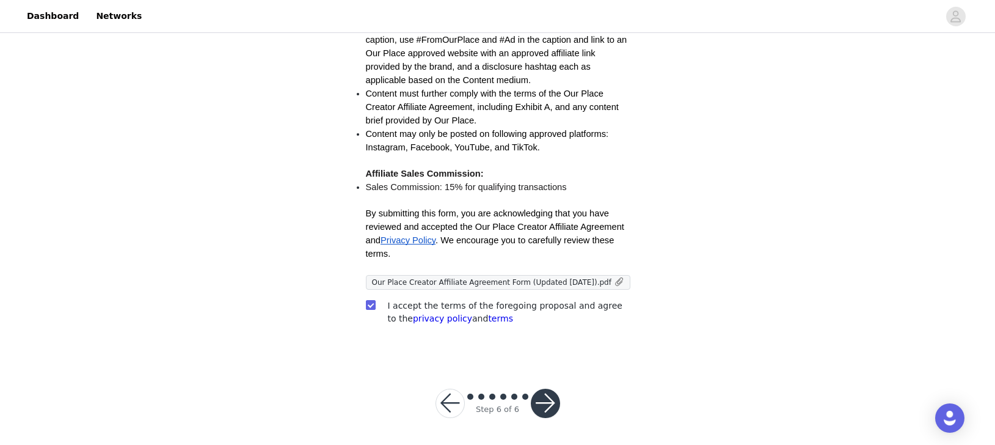
scroll to position [352, 0]
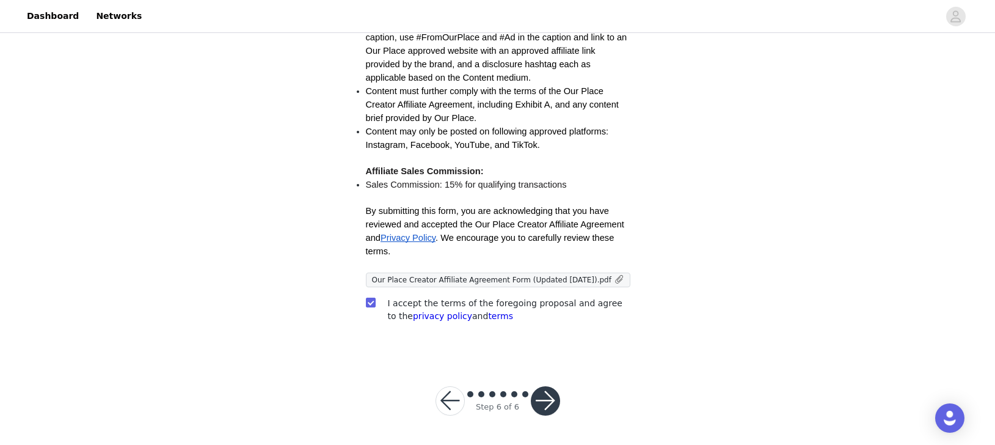
click at [540, 405] on button "button" at bounding box center [545, 400] width 29 height 29
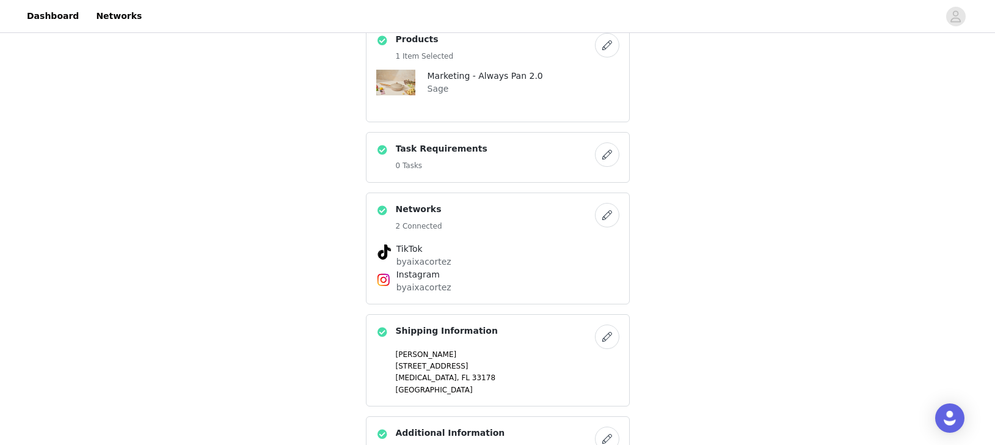
scroll to position [36, 0]
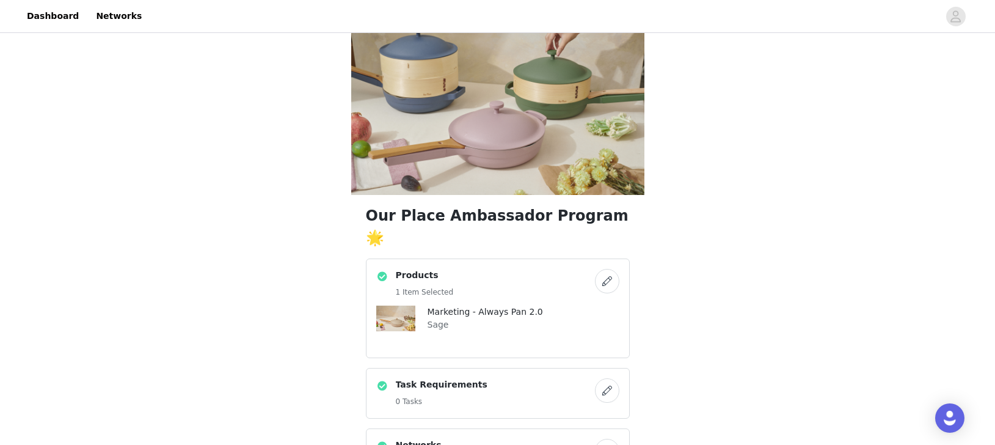
click at [607, 378] on button "button" at bounding box center [607, 390] width 24 height 24
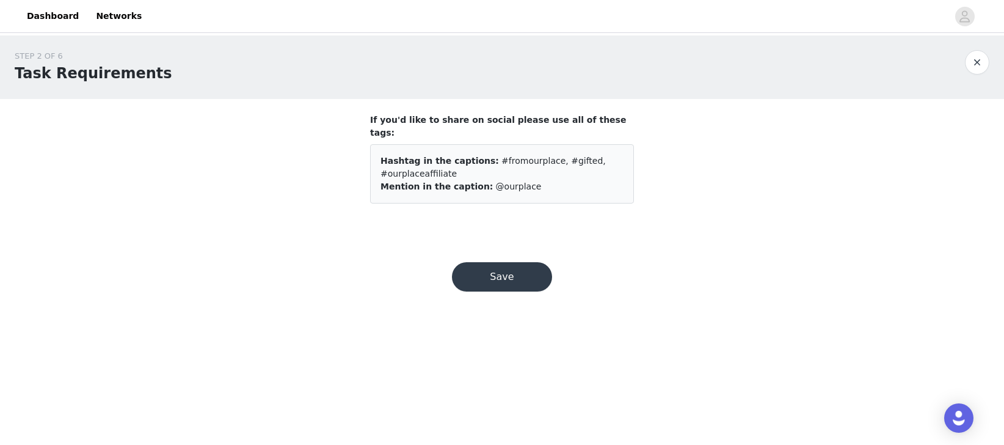
click at [487, 265] on button "Save" at bounding box center [502, 276] width 100 height 29
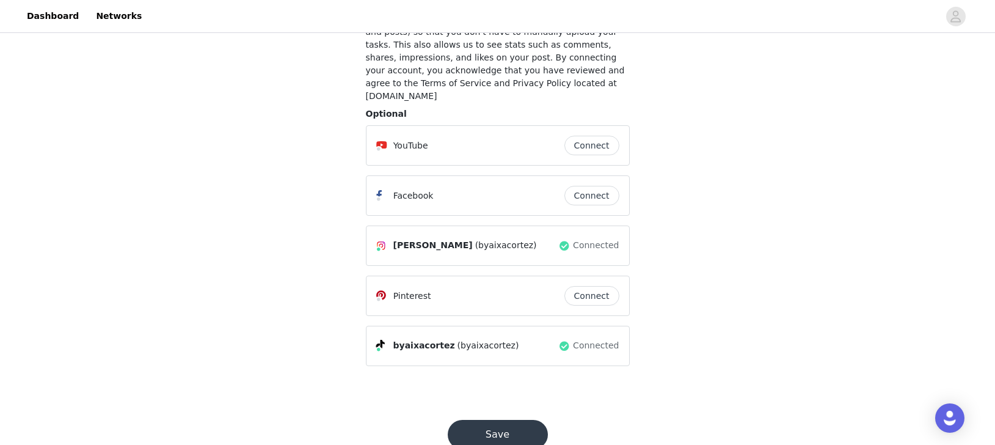
scroll to position [134, 0]
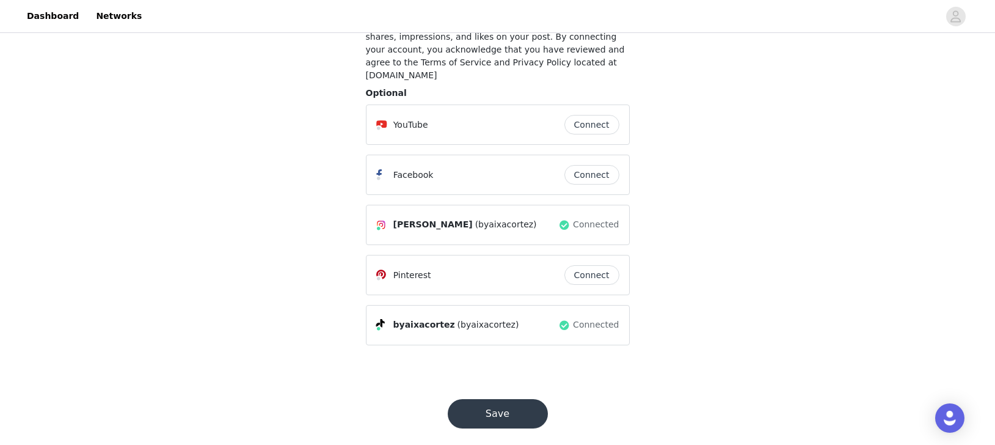
click at [512, 403] on button "Save" at bounding box center [498, 413] width 100 height 29
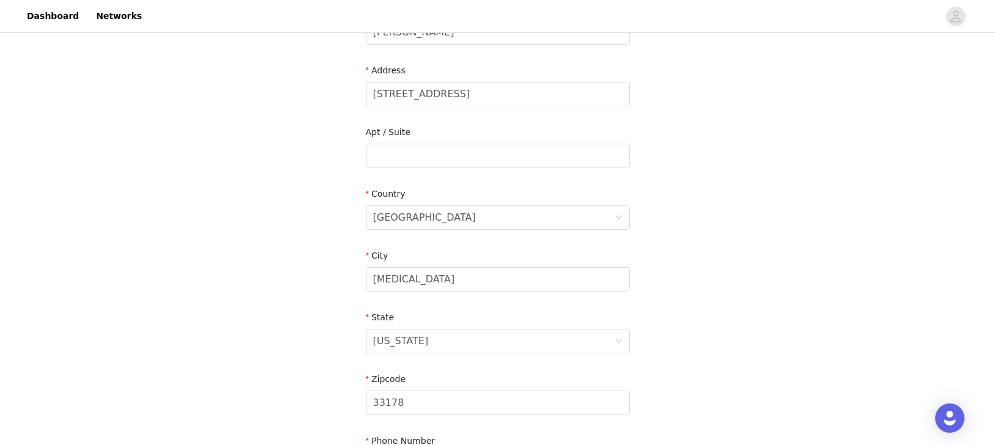
scroll to position [389, 0]
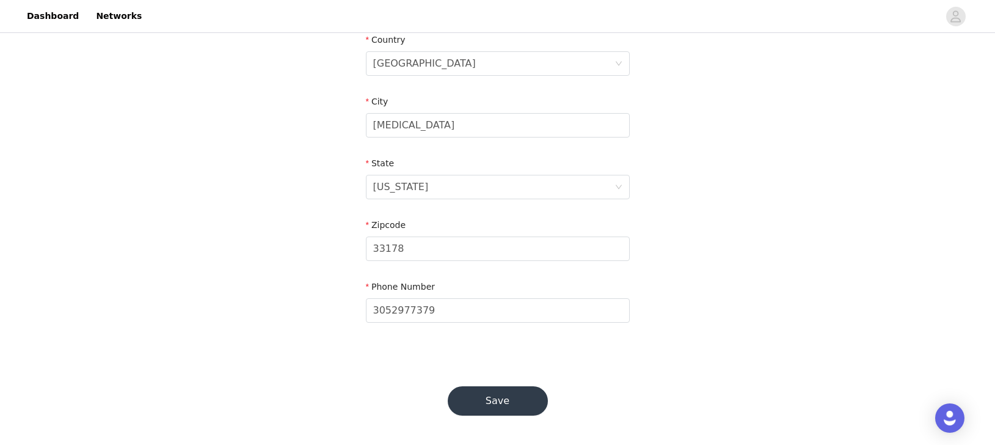
click at [518, 387] on button "Save" at bounding box center [498, 400] width 100 height 29
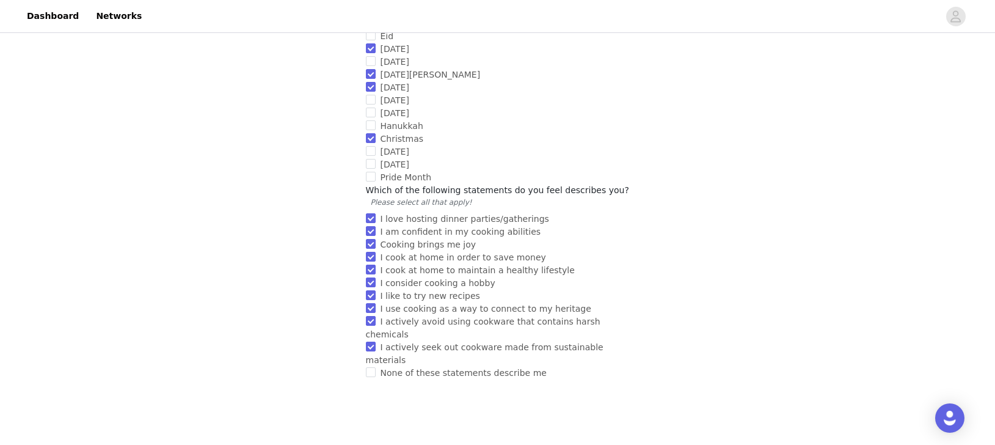
scroll to position [1177, 0]
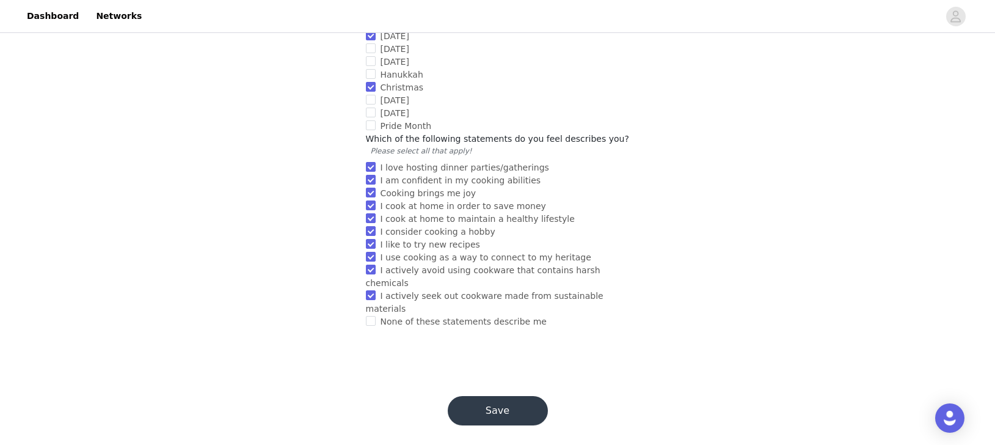
click at [504, 400] on button "Save" at bounding box center [498, 410] width 100 height 29
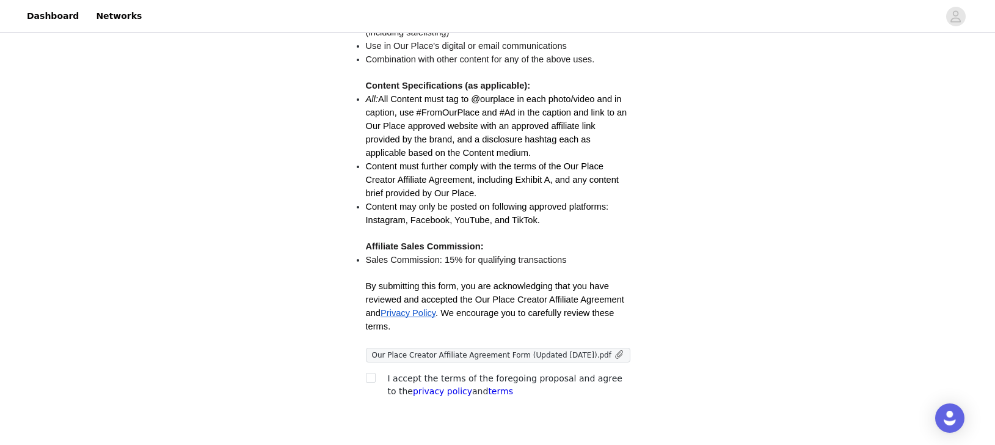
scroll to position [352, 0]
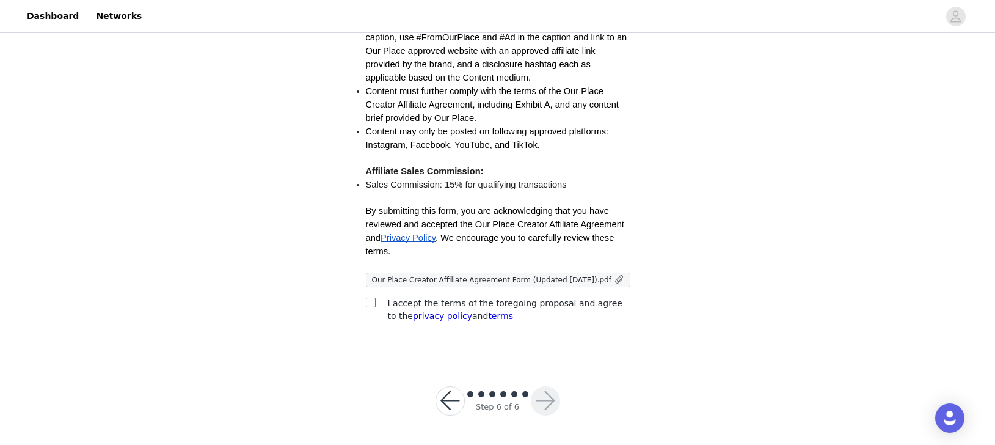
click at [371, 302] on input "checkbox" at bounding box center [370, 301] width 9 height 9
checkbox input "true"
click at [539, 404] on button "button" at bounding box center [545, 400] width 29 height 29
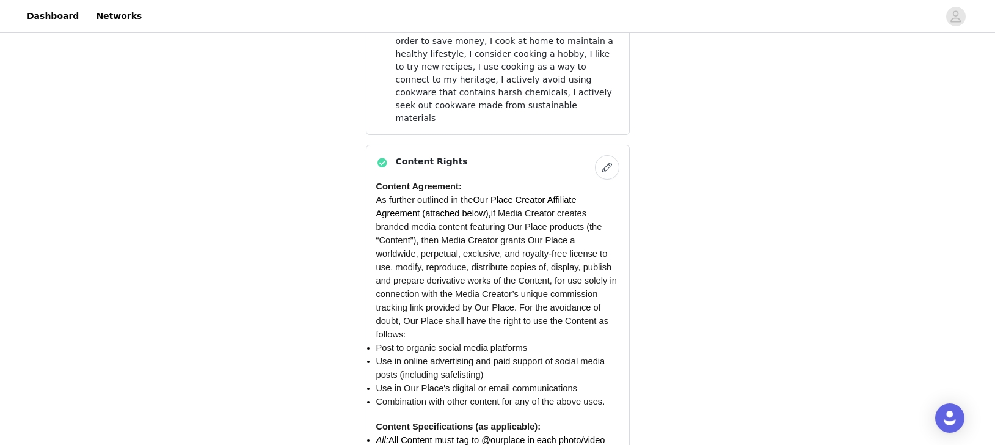
scroll to position [1148, 0]
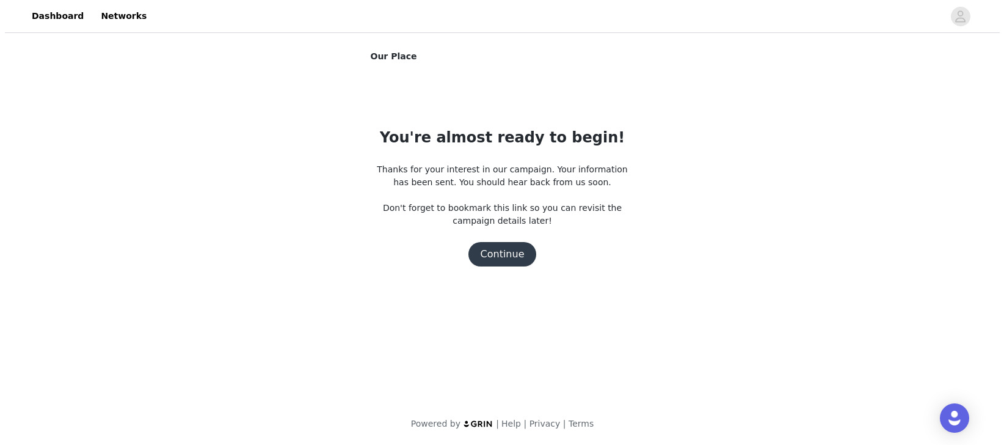
scroll to position [0, 0]
click at [508, 260] on button "Continue" at bounding box center [502, 254] width 68 height 24
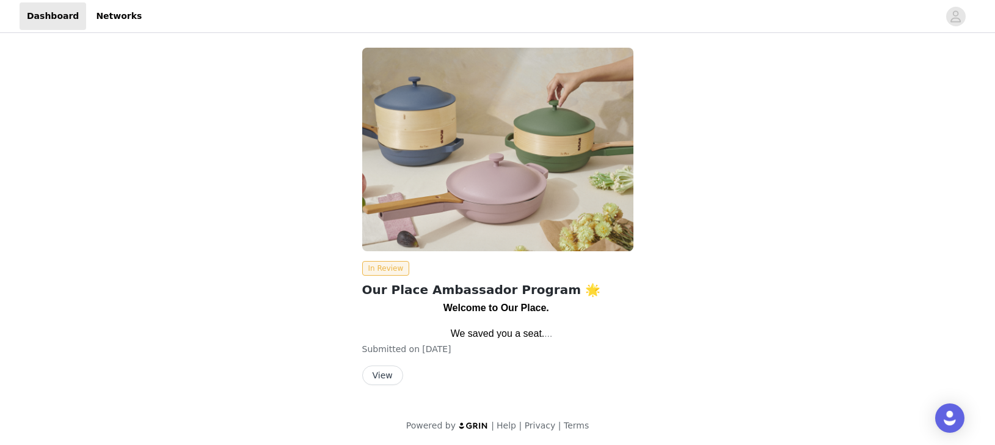
scroll to position [5, 0]
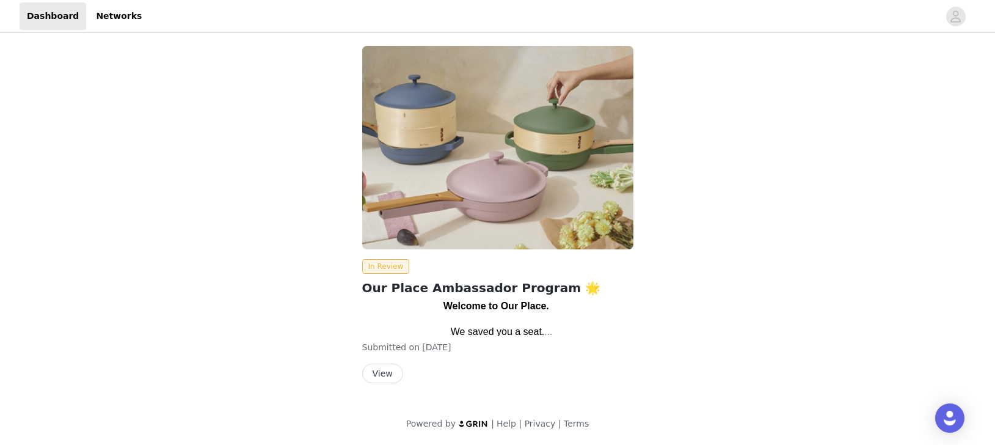
click at [378, 379] on button "View" at bounding box center [382, 373] width 41 height 20
